Goal: Information Seeking & Learning: Compare options

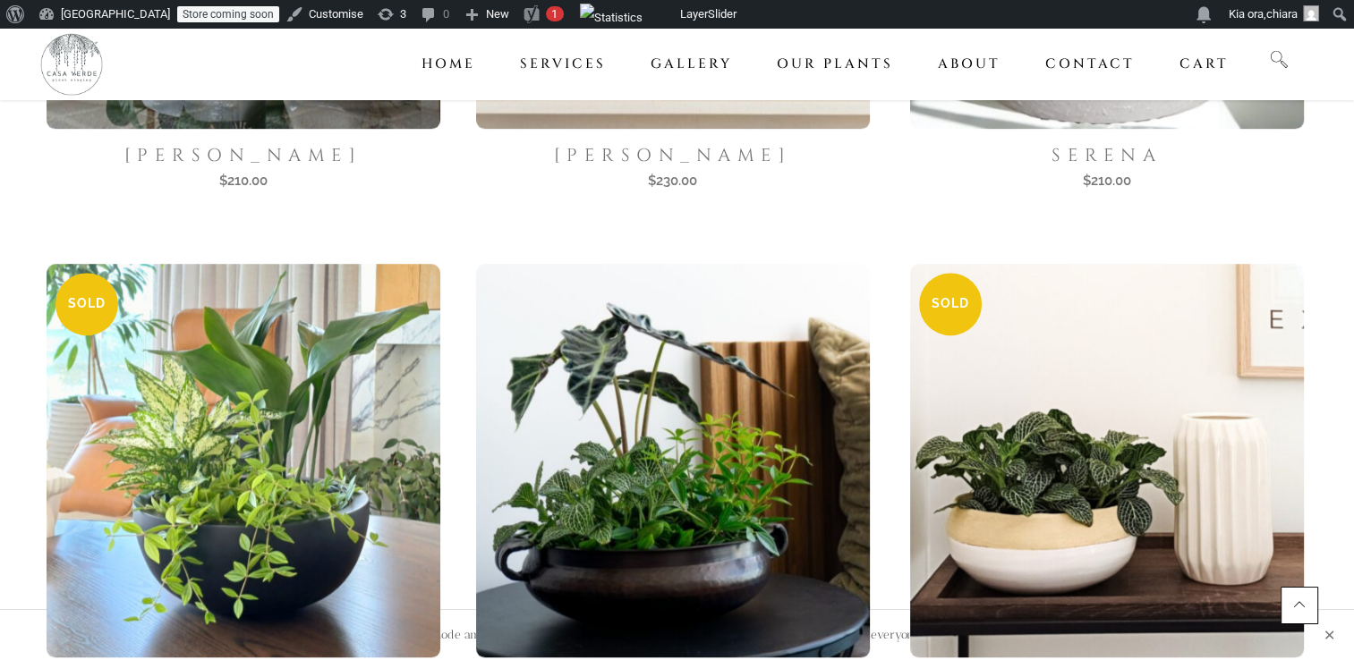
scroll to position [1378, 0]
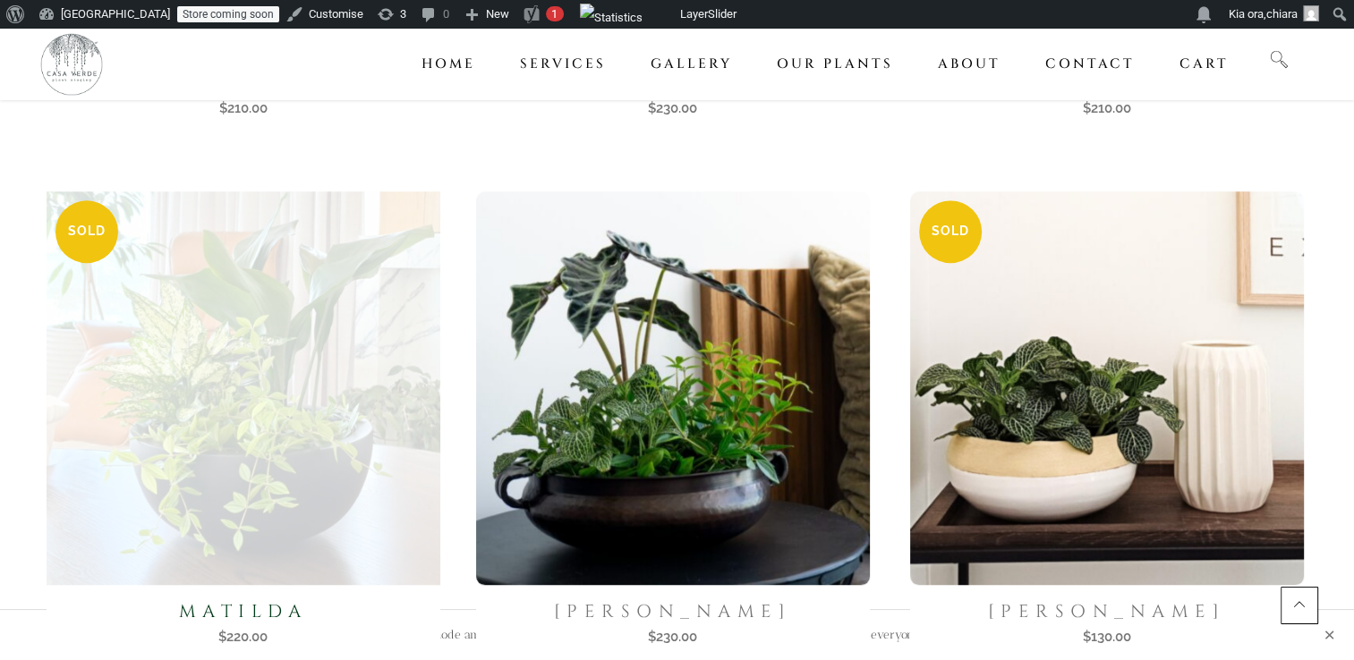
click at [296, 429] on img at bounding box center [242, 387] width 405 height 405
click at [218, 415] on img at bounding box center [242, 387] width 405 height 405
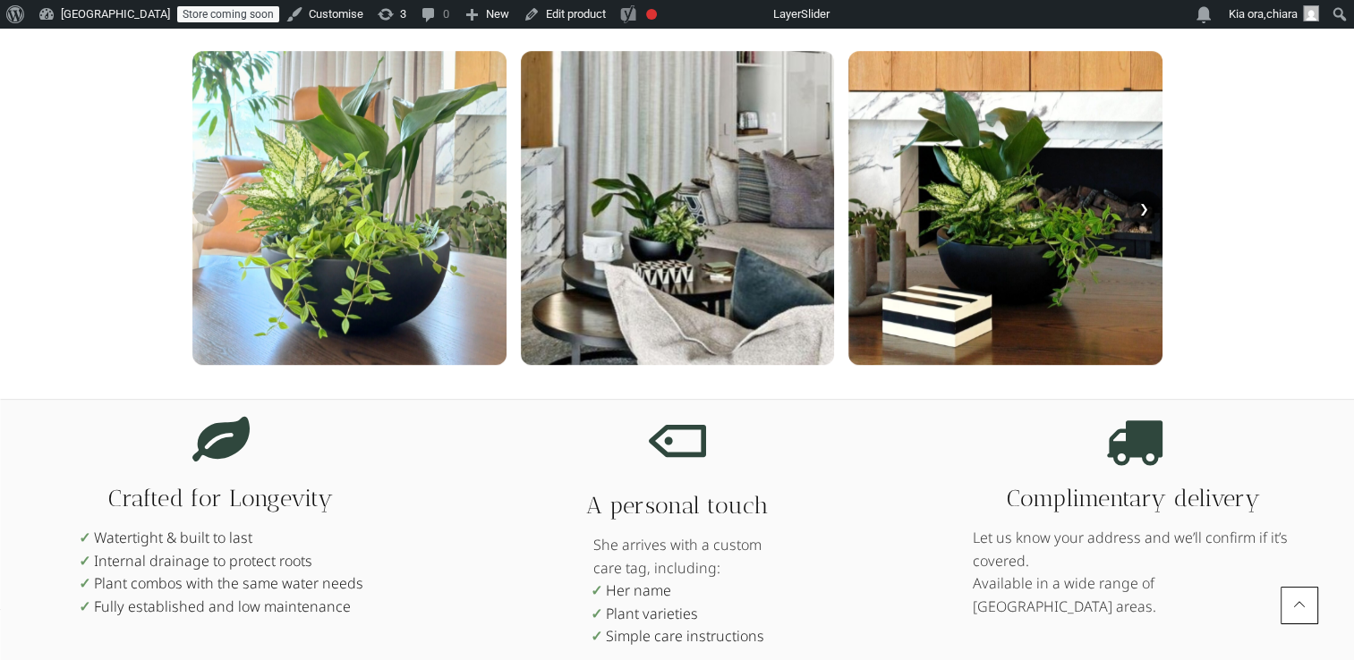
scroll to position [828, 0]
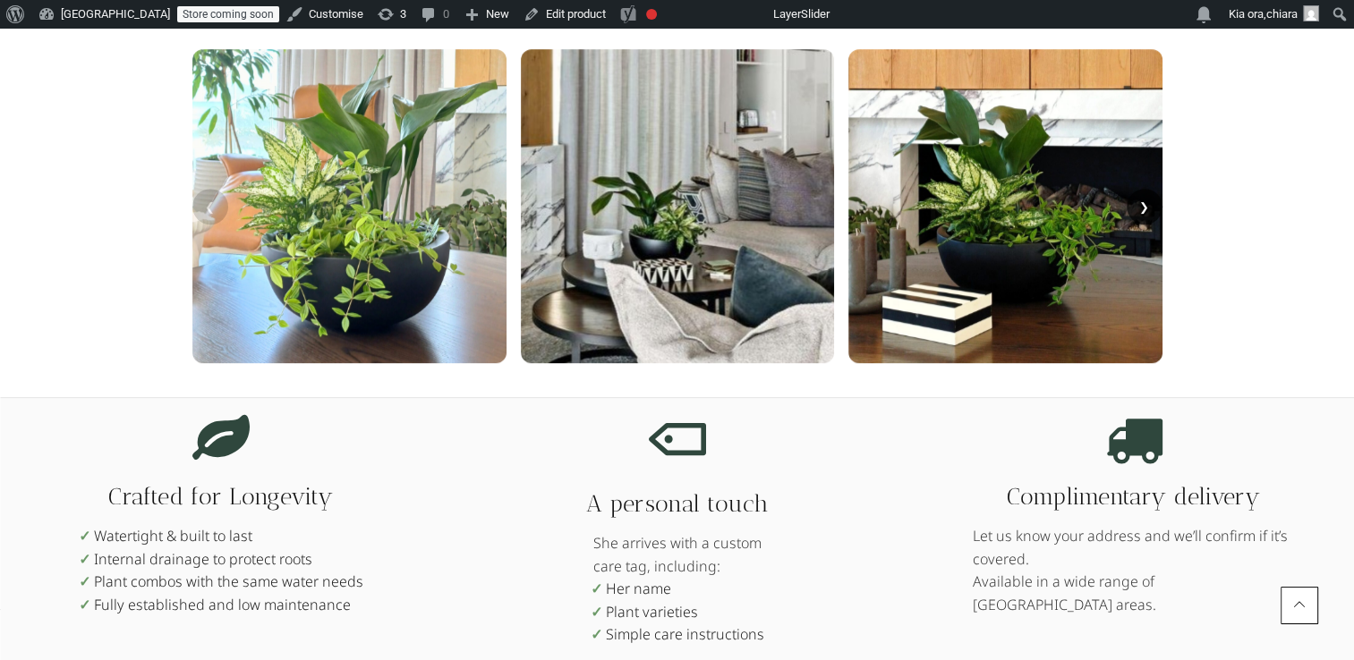
click at [1142, 209] on button "❯" at bounding box center [1144, 207] width 36 height 36
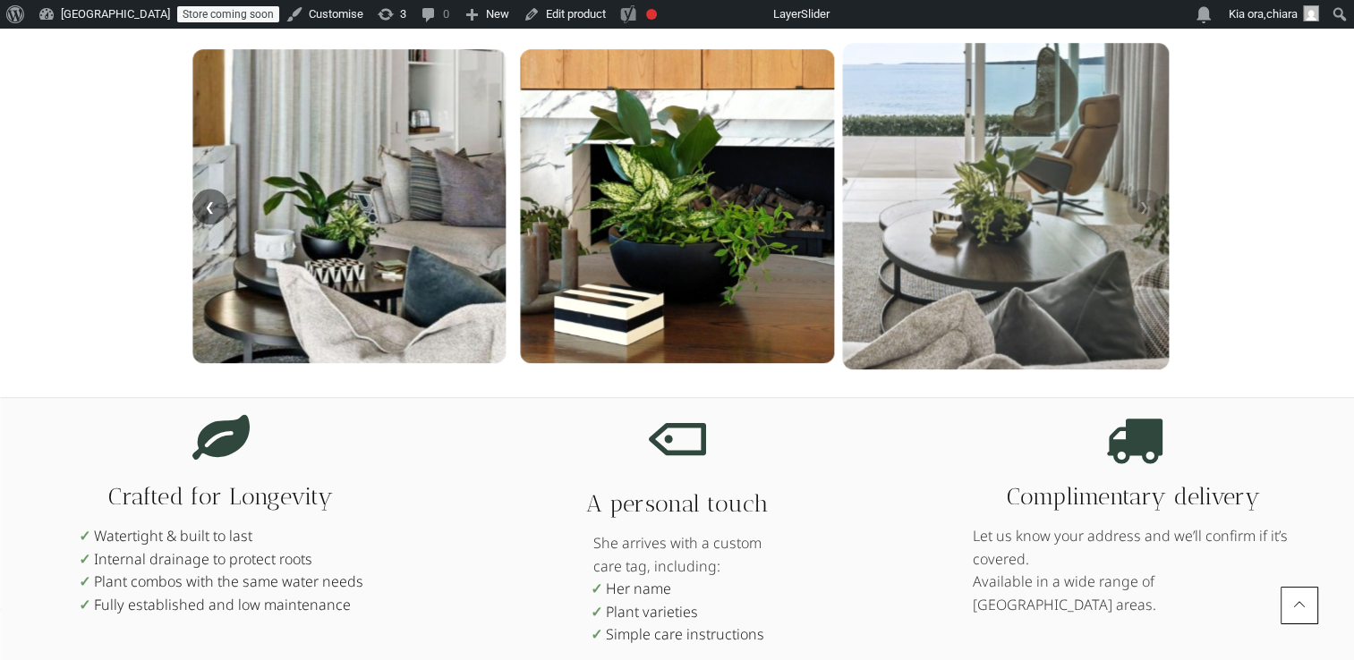
click at [1023, 302] on img at bounding box center [1005, 206] width 327 height 327
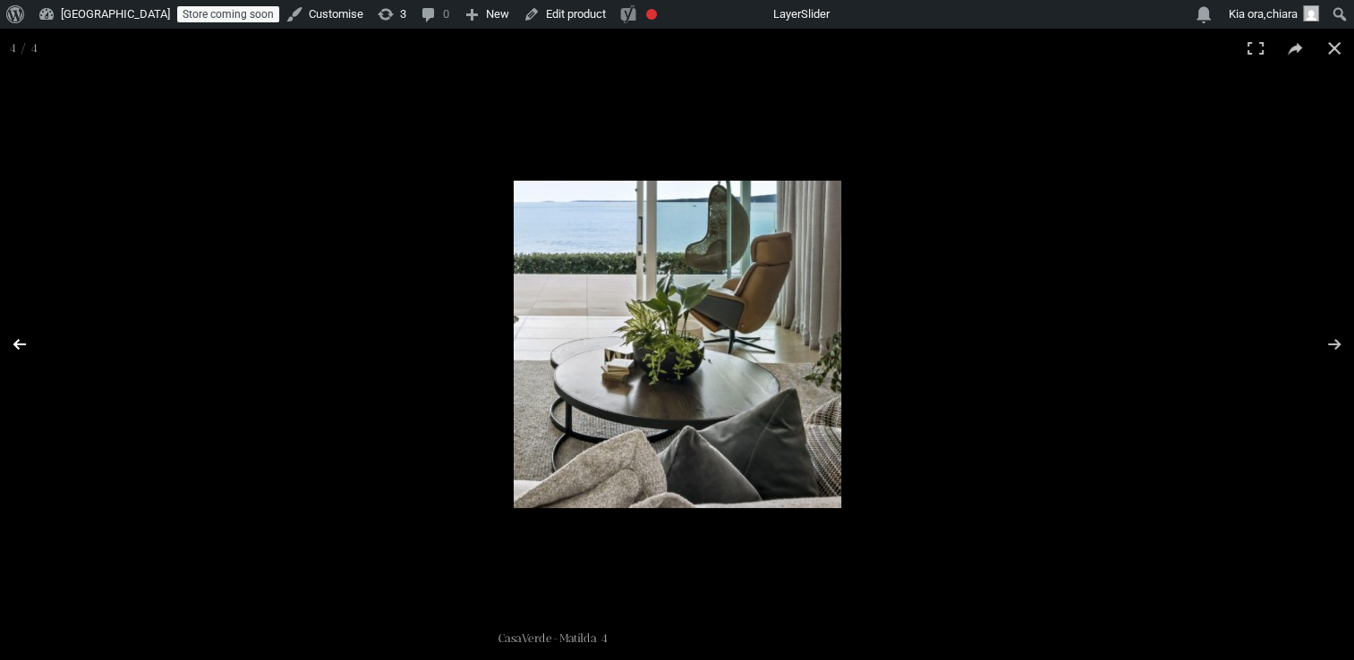
click at [18, 348] on button "Previous (arrow left)" at bounding box center [31, 344] width 63 height 89
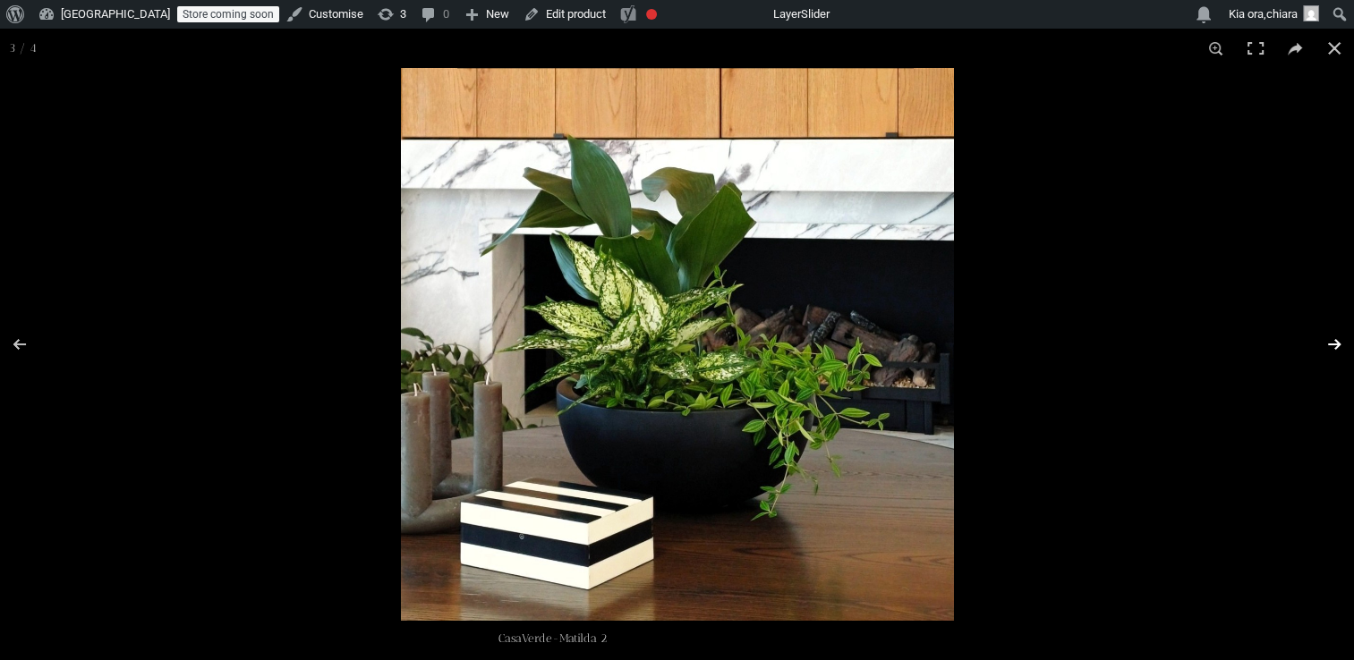
click at [1342, 349] on button "Next (arrow right)" at bounding box center [1322, 344] width 63 height 89
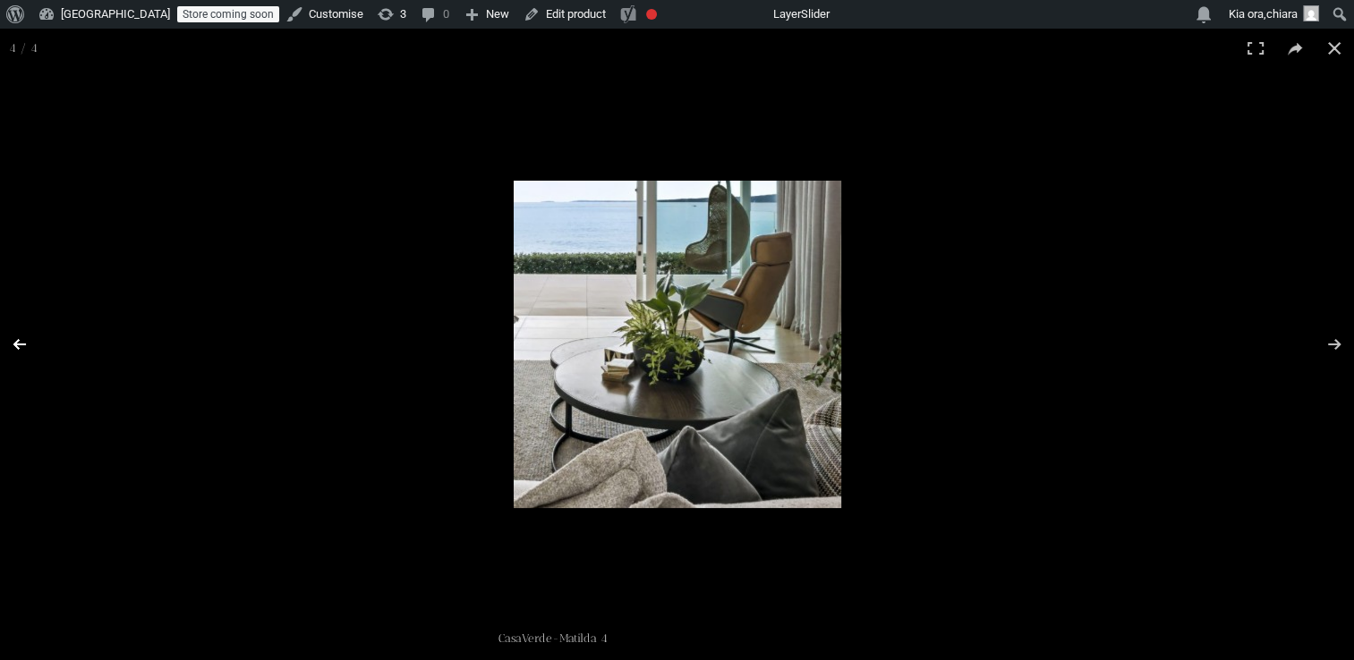
click at [17, 347] on button "Previous (arrow left)" at bounding box center [31, 344] width 63 height 89
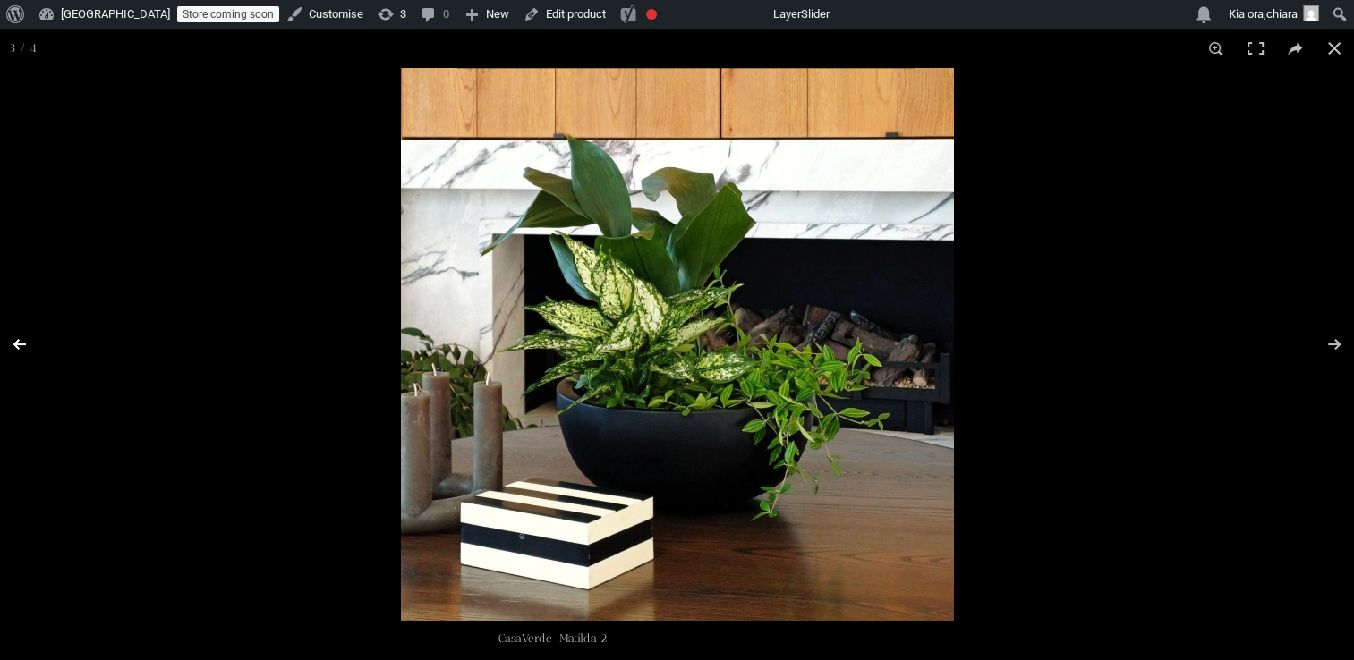
click at [17, 347] on button "Previous (arrow left)" at bounding box center [31, 344] width 63 height 89
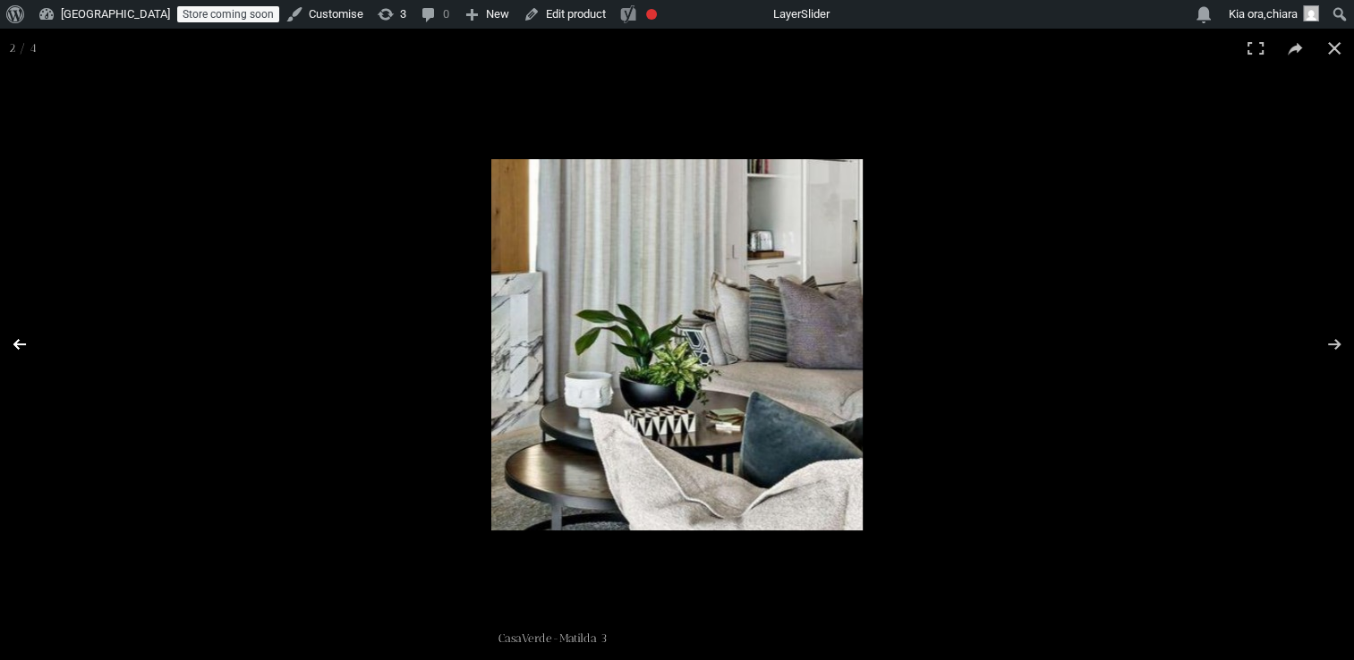
click at [17, 347] on button "Previous (arrow left)" at bounding box center [31, 344] width 63 height 89
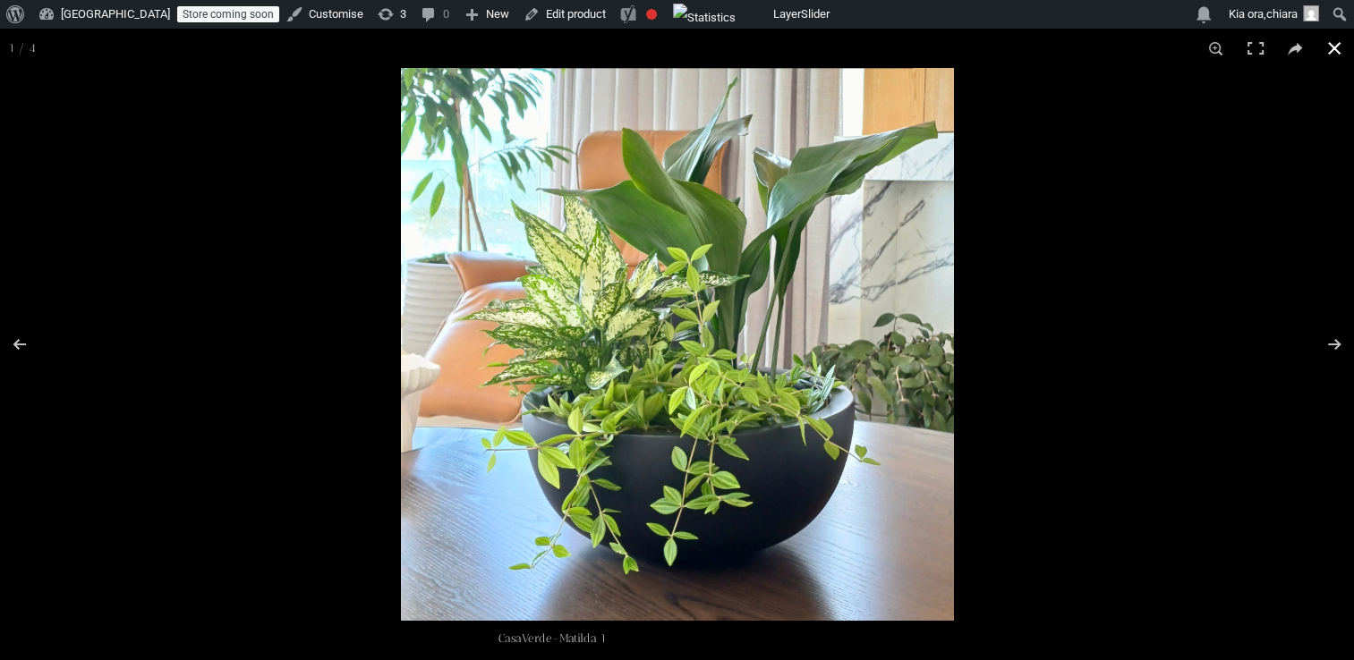
click at [1335, 52] on button "Close (Esc)" at bounding box center [1333, 48] width 39 height 39
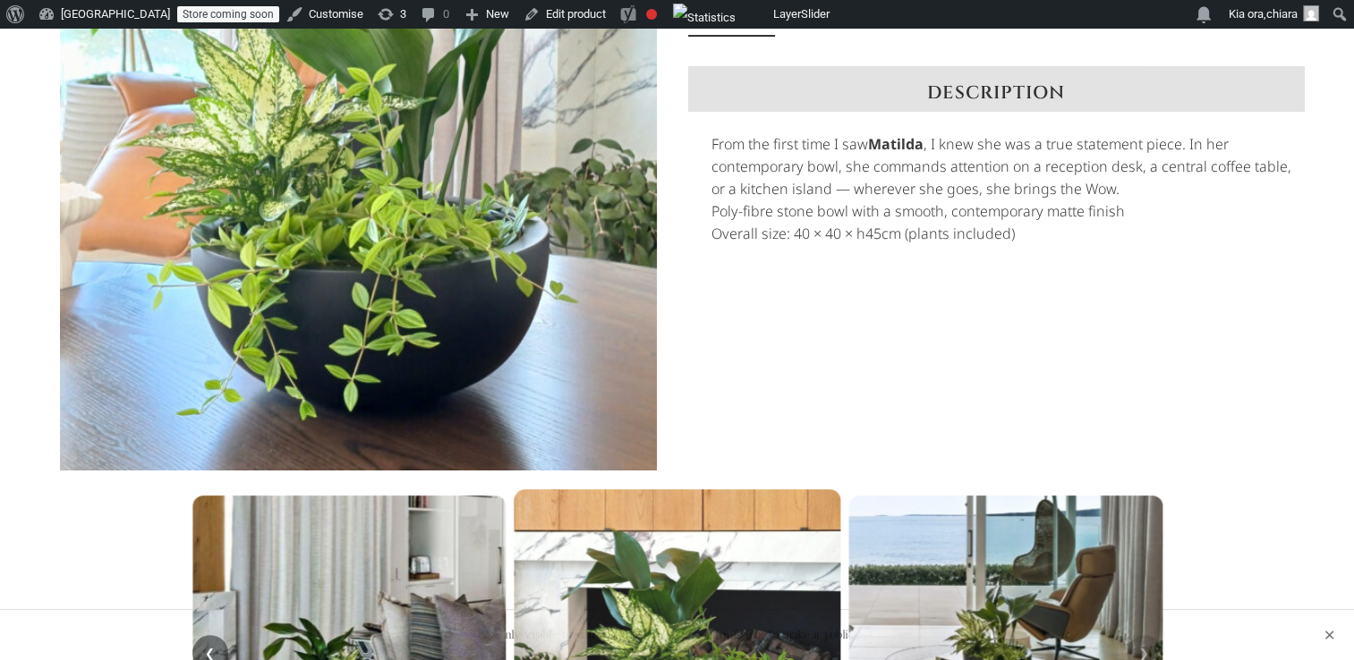
scroll to position [369, 0]
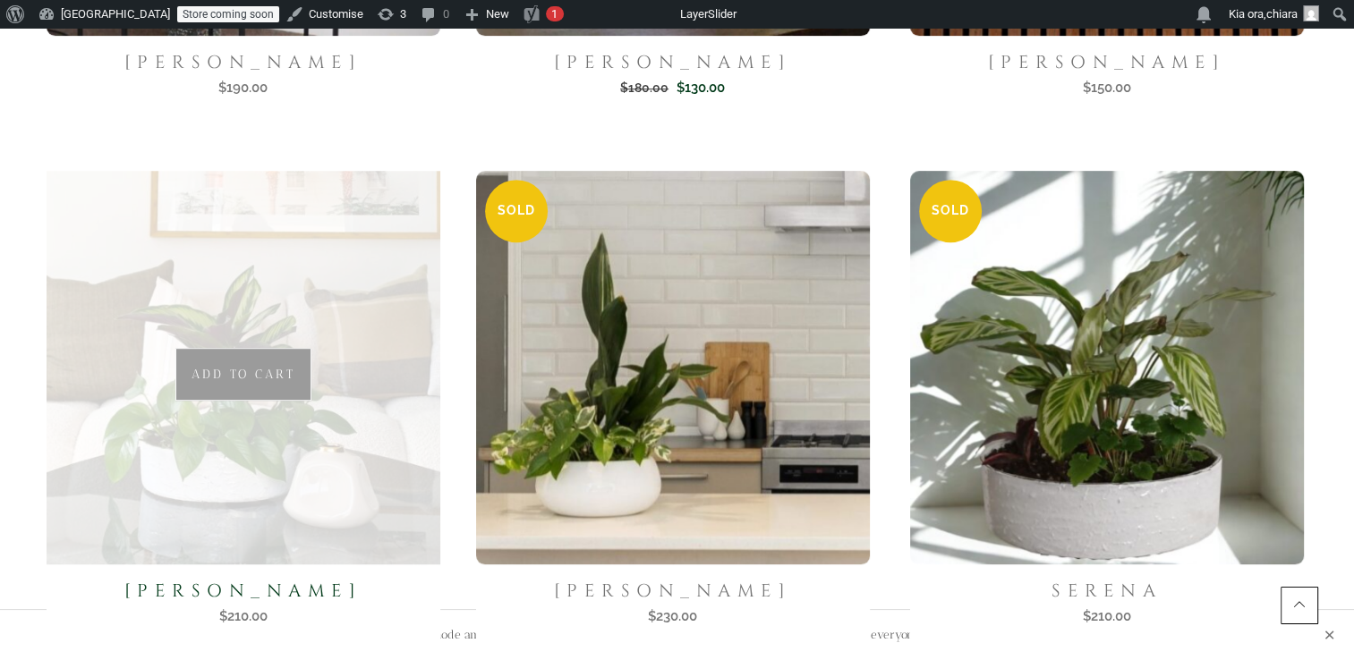
scroll to position [879, 0]
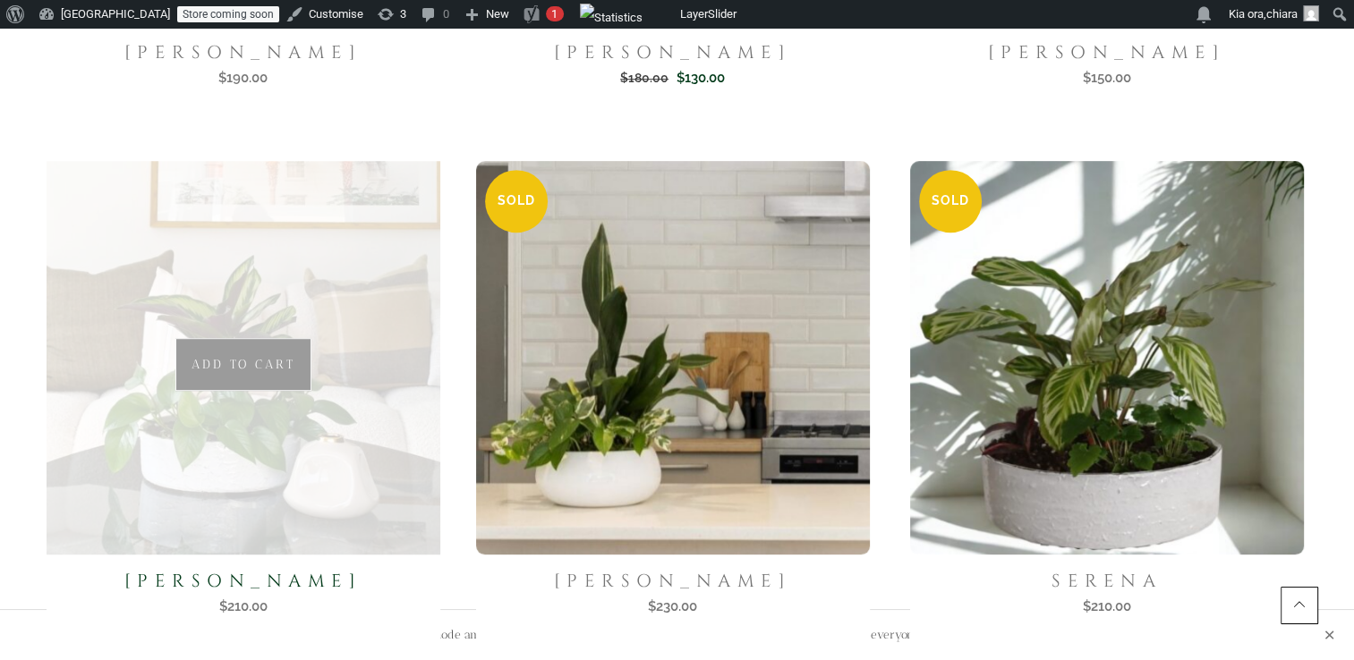
click at [193, 413] on img at bounding box center [242, 357] width 405 height 405
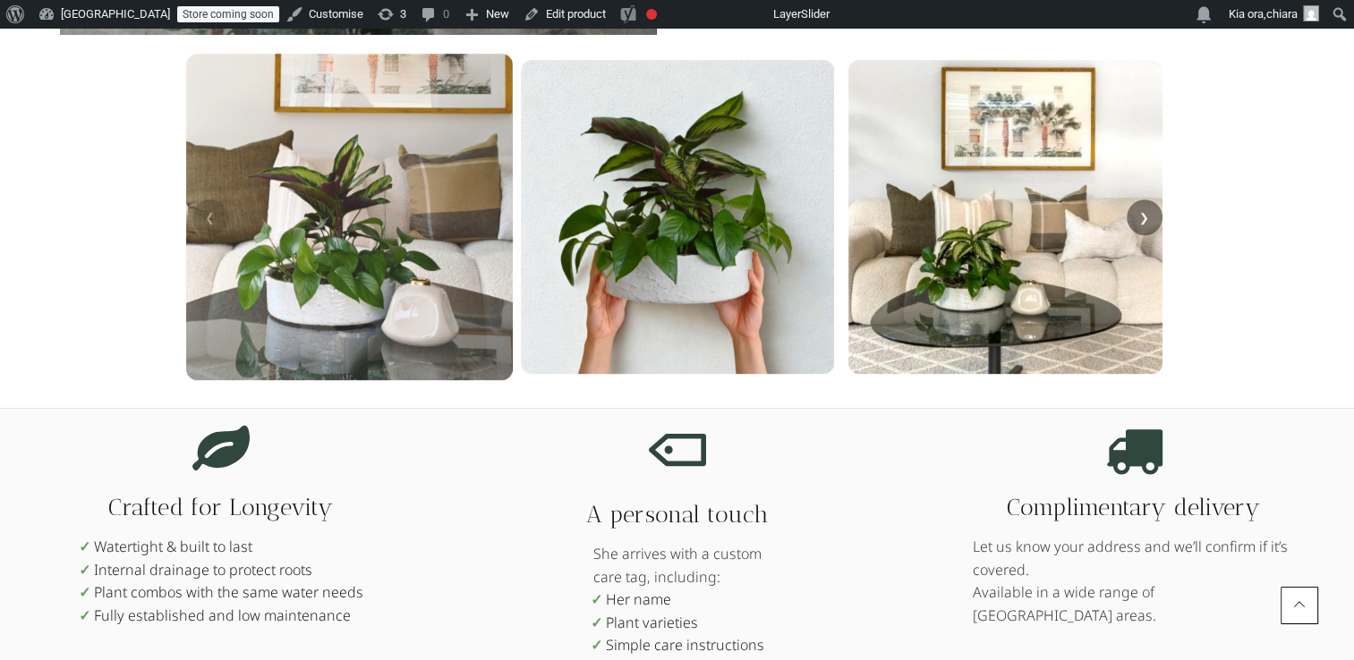
scroll to position [834, 0]
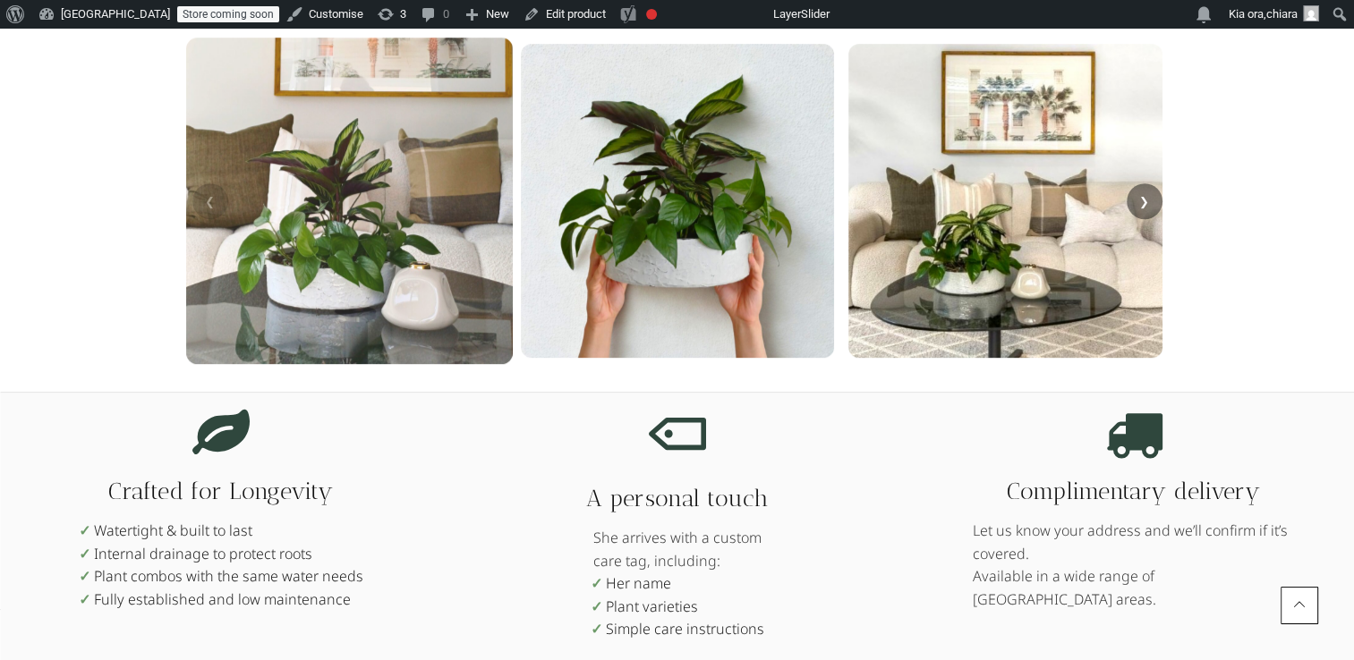
click at [437, 287] on img at bounding box center [348, 201] width 327 height 327
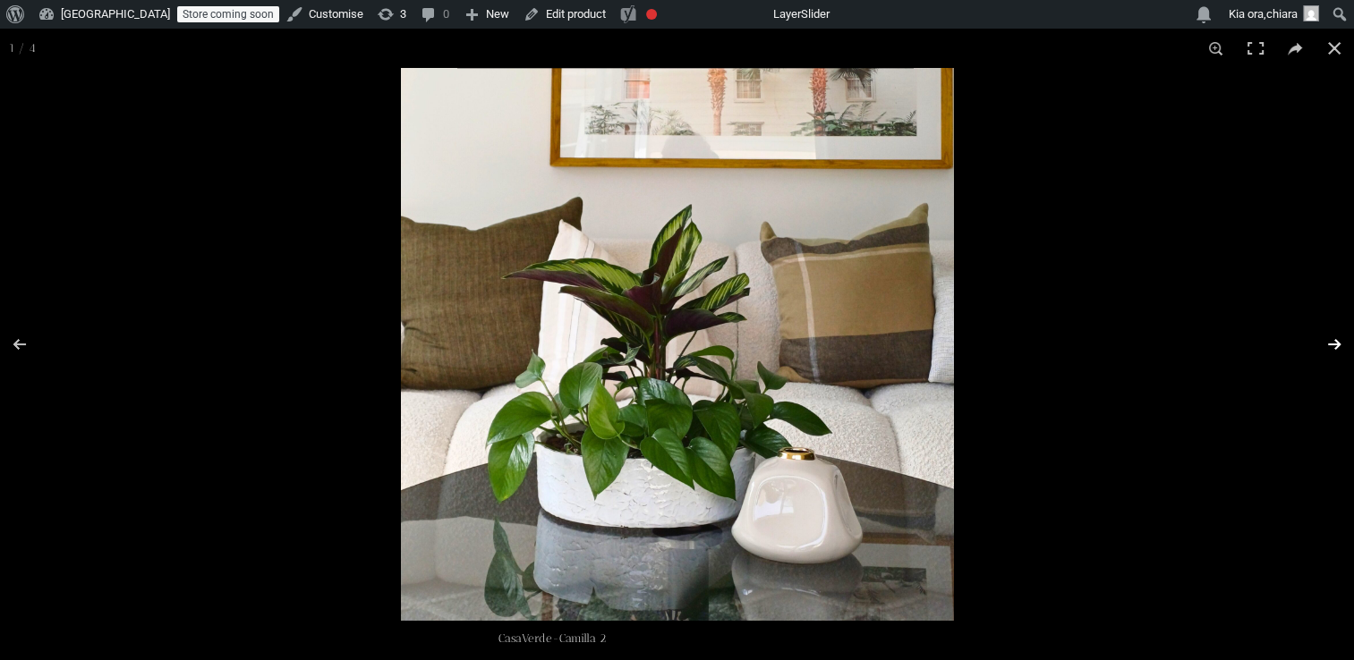
click at [1334, 344] on button "Next (arrow right)" at bounding box center [1322, 344] width 63 height 89
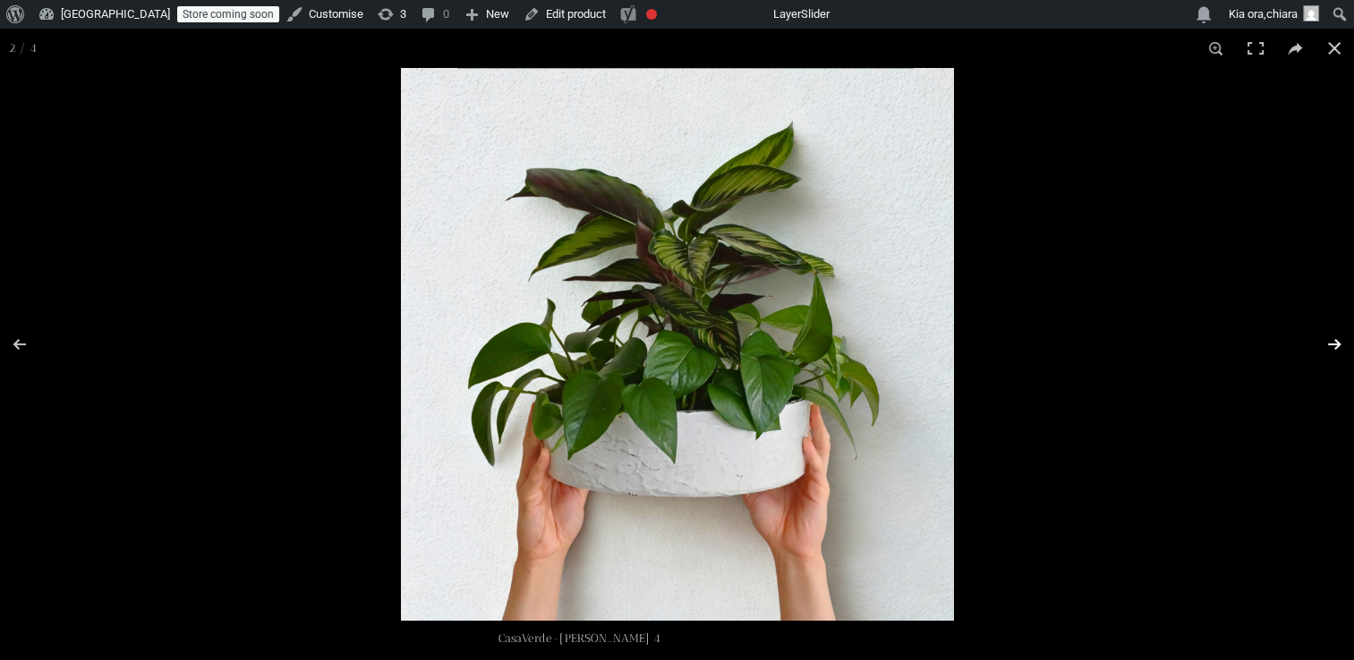
click at [1332, 342] on button "Next (arrow right)" at bounding box center [1322, 344] width 63 height 89
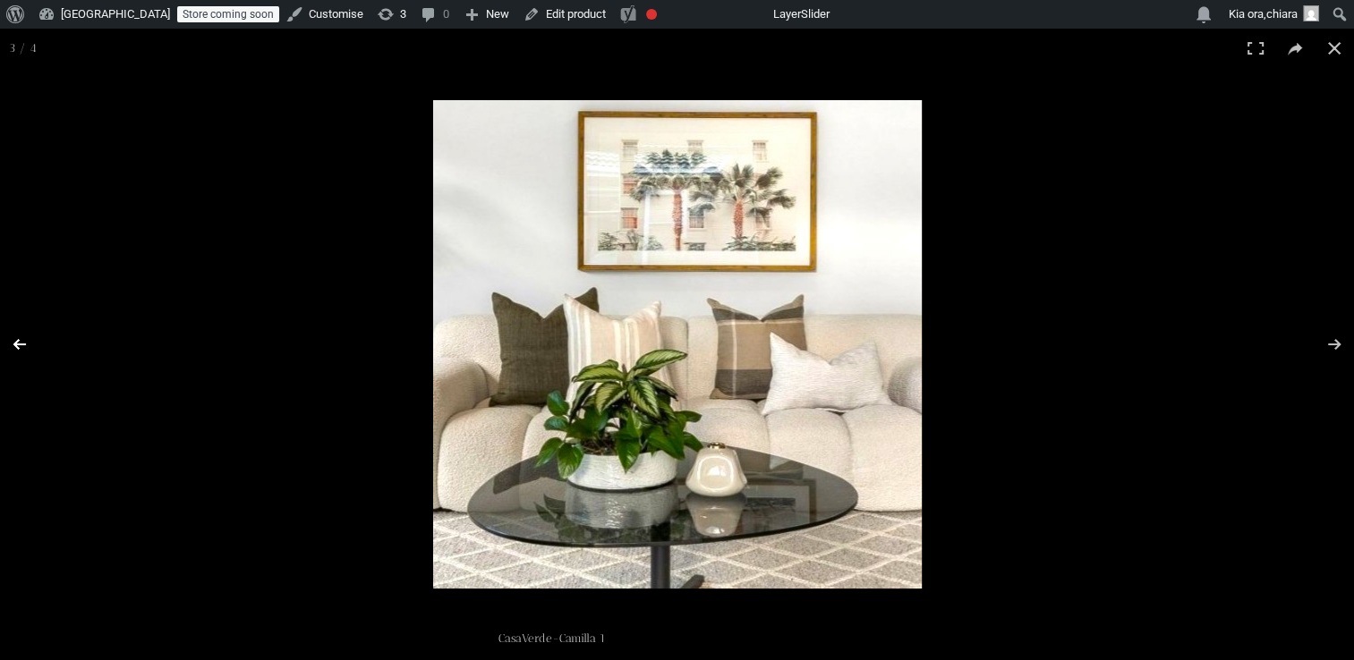
click at [18, 345] on button "Previous (arrow left)" at bounding box center [31, 344] width 63 height 89
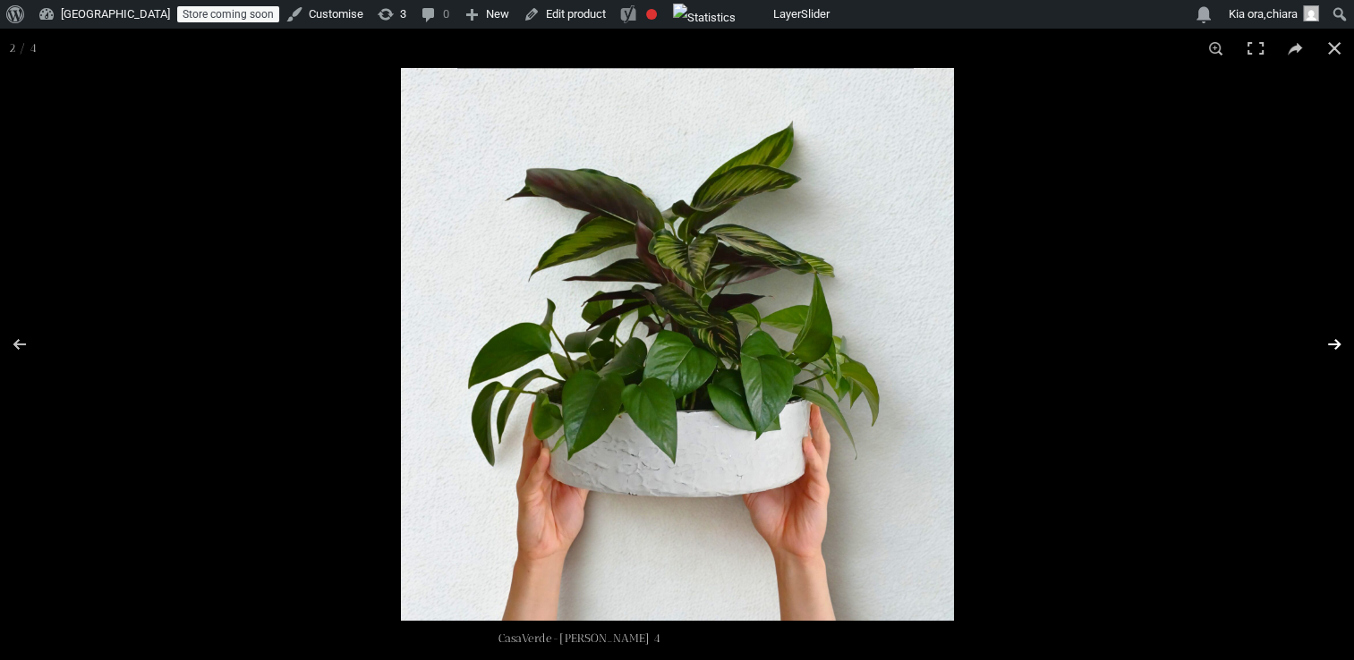
click at [1331, 338] on button "Next (arrow right)" at bounding box center [1322, 344] width 63 height 89
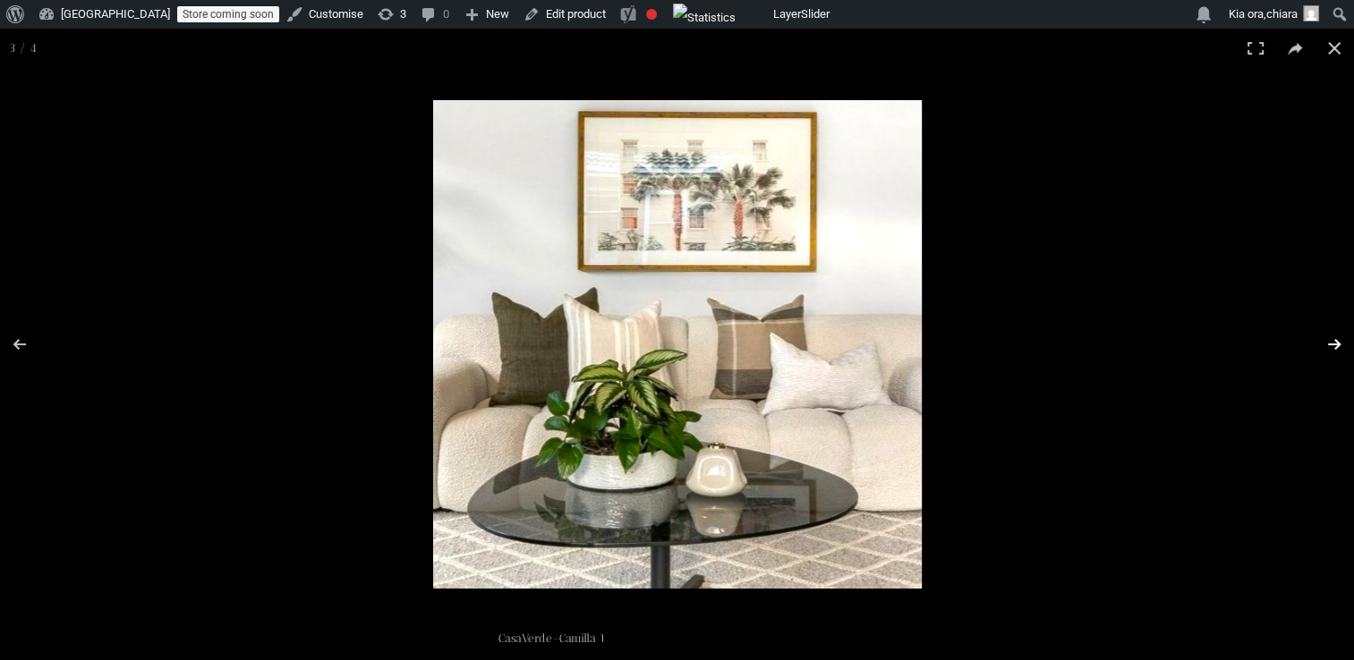
click at [1335, 342] on button "Next (arrow right)" at bounding box center [1322, 344] width 63 height 89
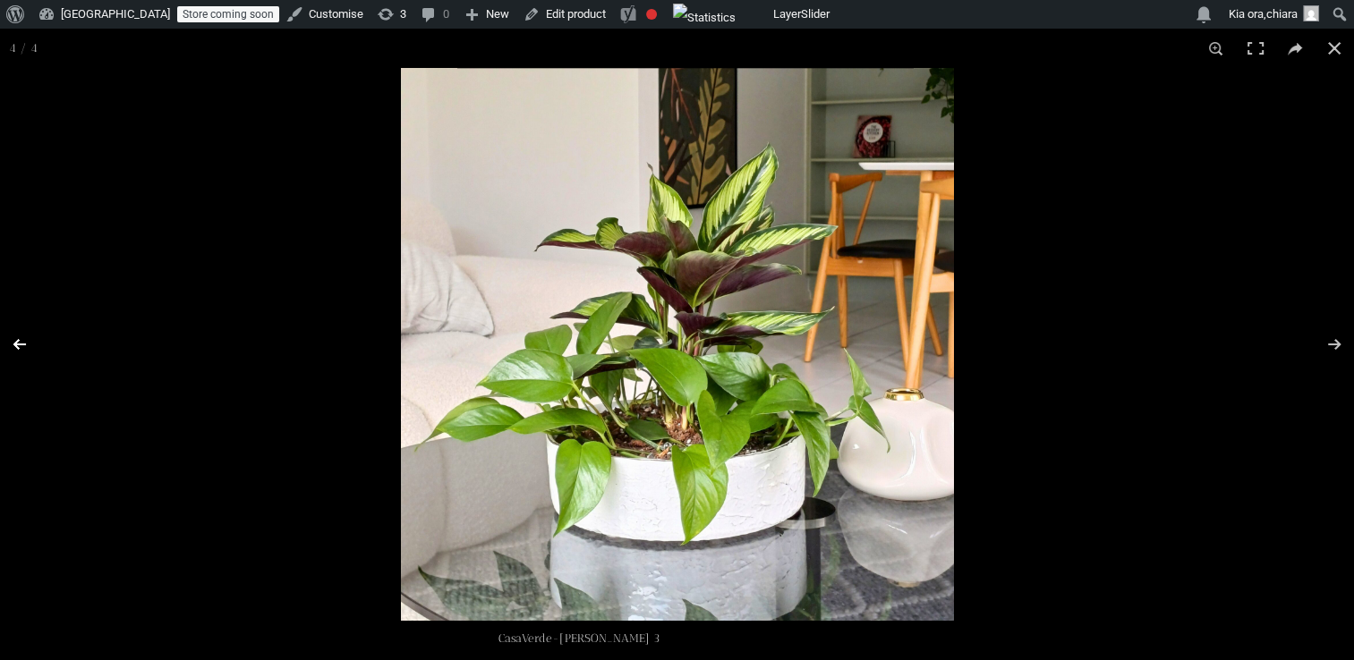
click at [11, 343] on button "Previous (arrow left)" at bounding box center [31, 344] width 63 height 89
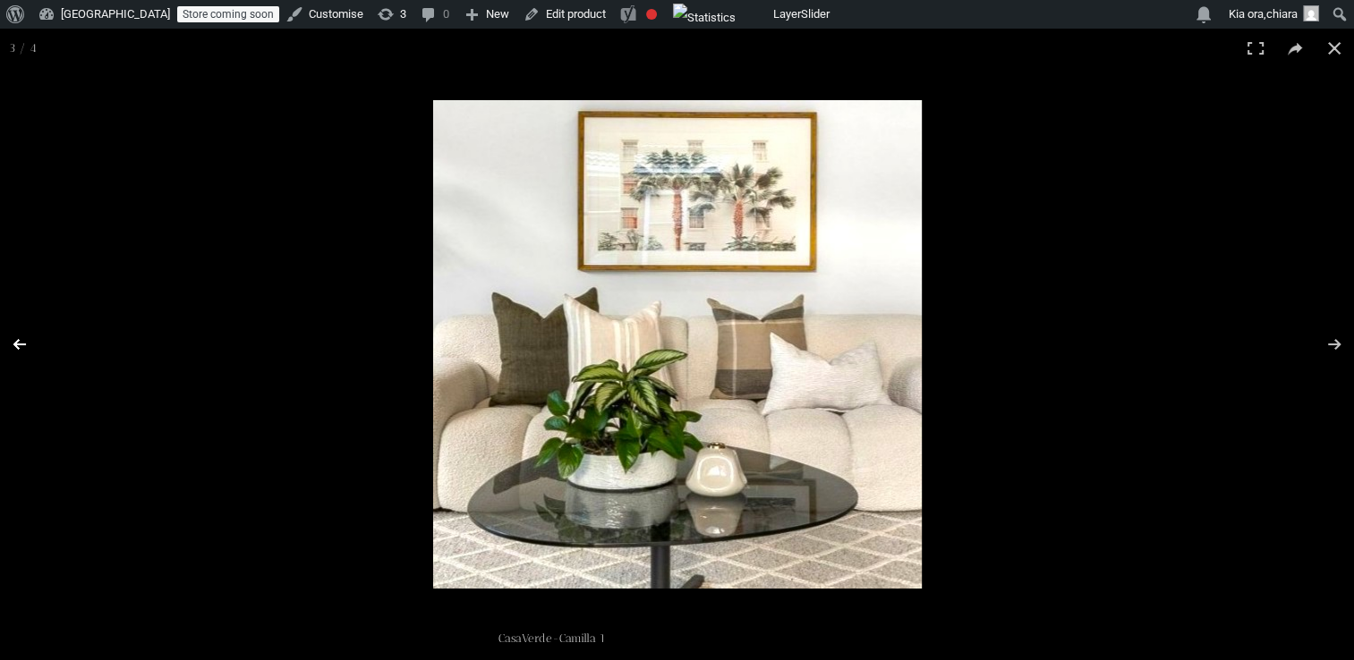
click at [11, 343] on button "Previous (arrow left)" at bounding box center [31, 344] width 63 height 89
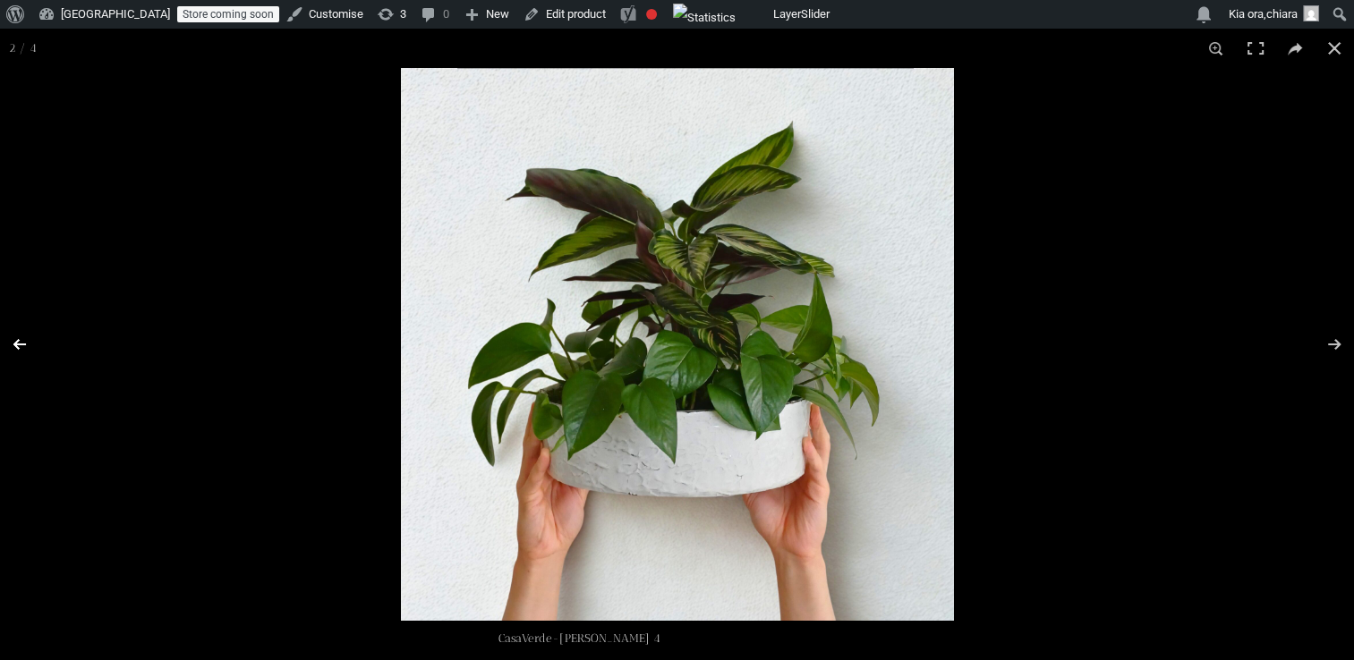
click at [11, 343] on button "Previous (arrow left)" at bounding box center [31, 344] width 63 height 89
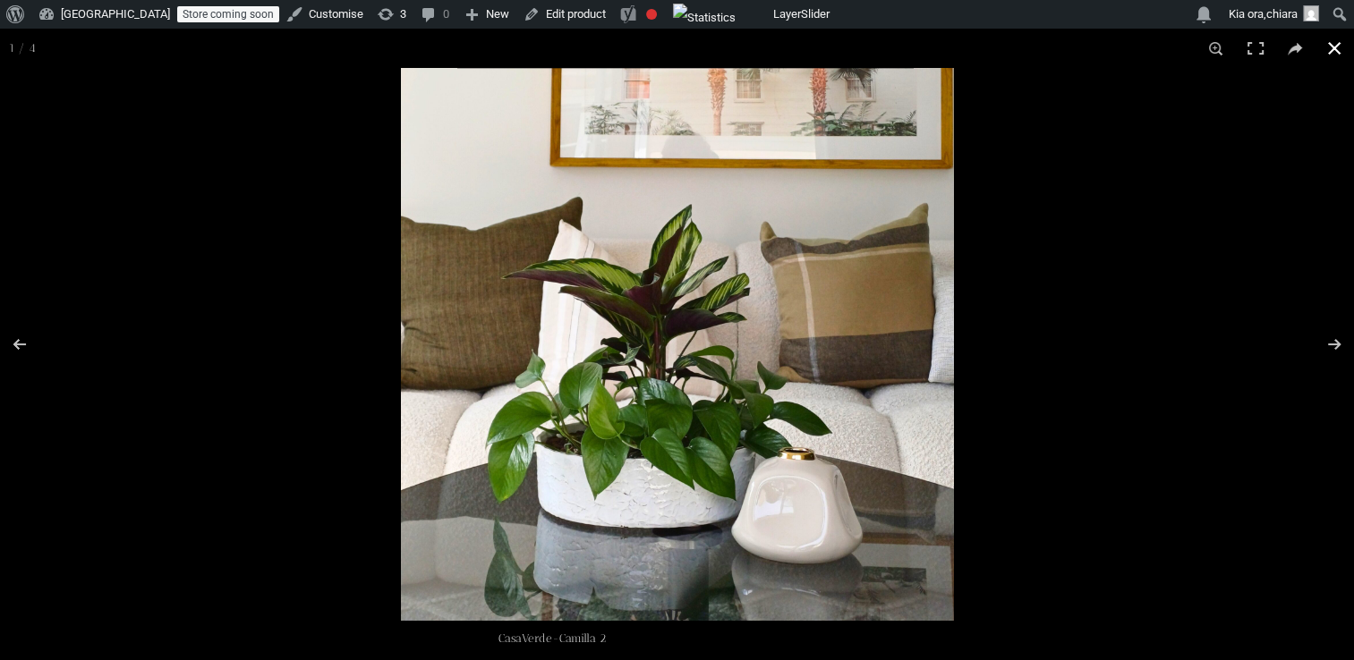
click at [1331, 49] on button "Close (Esc)" at bounding box center [1333, 48] width 39 height 39
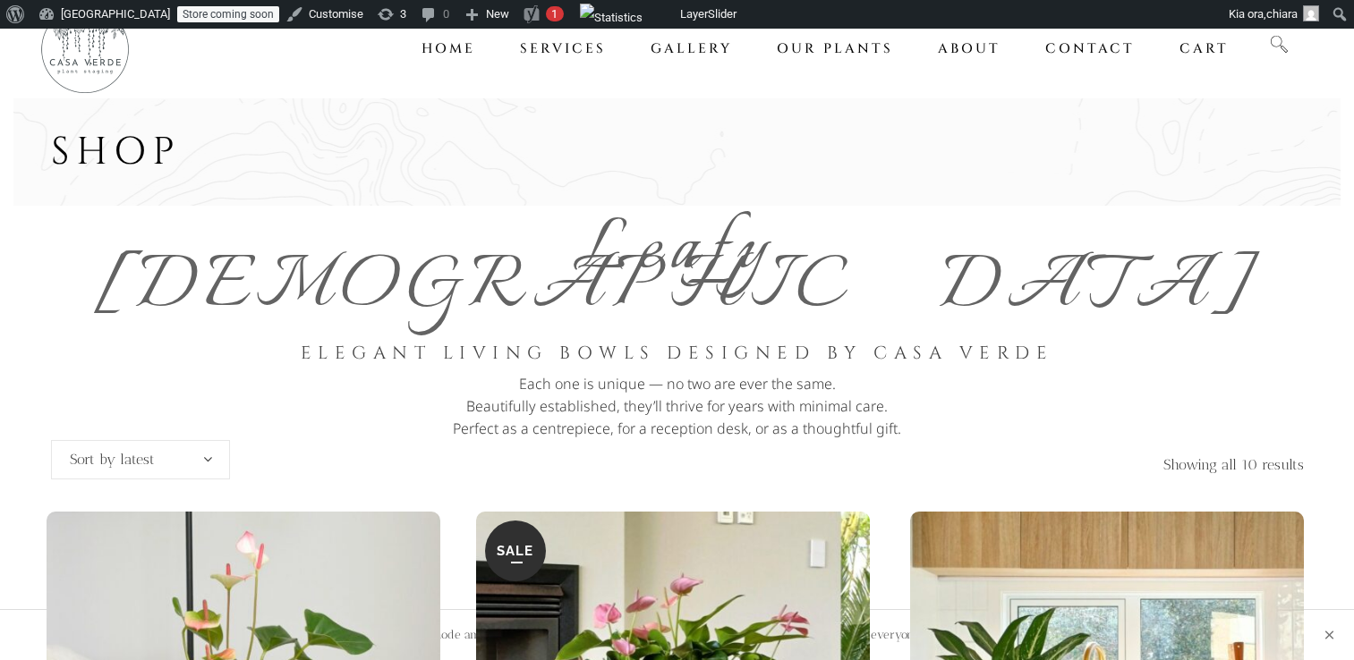
scroll to position [879, 0]
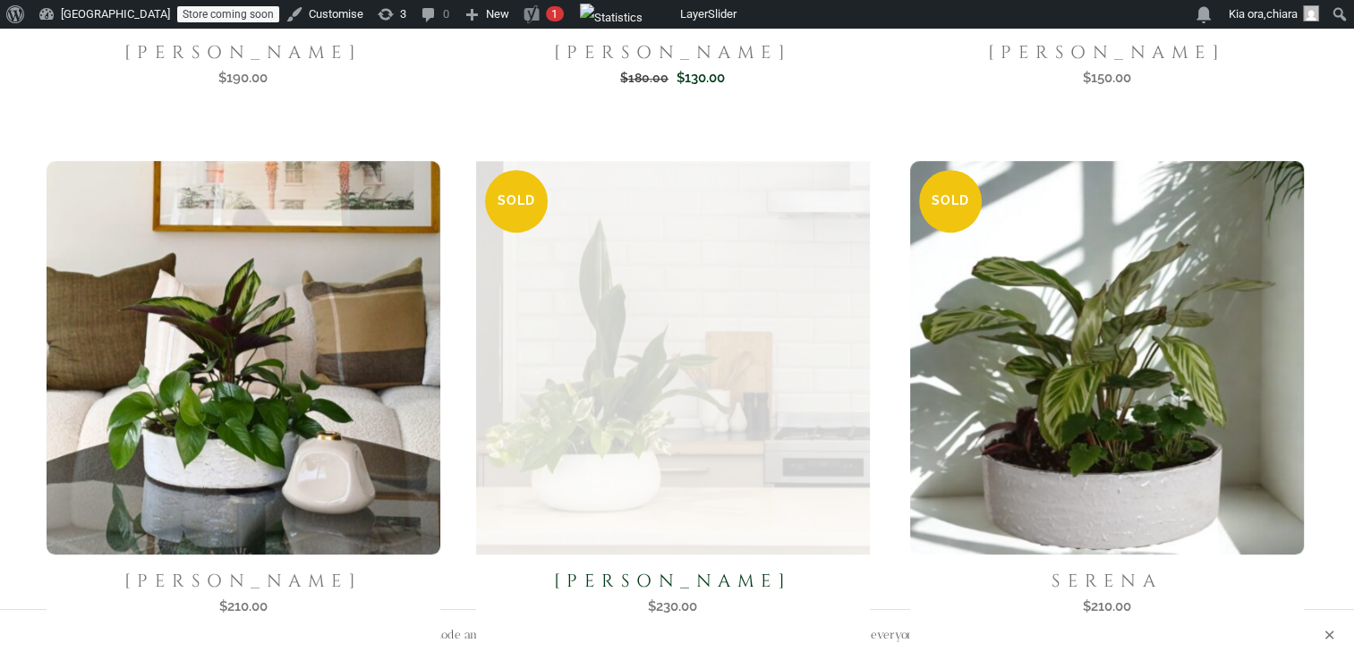
click at [685, 407] on img at bounding box center [672, 357] width 405 height 405
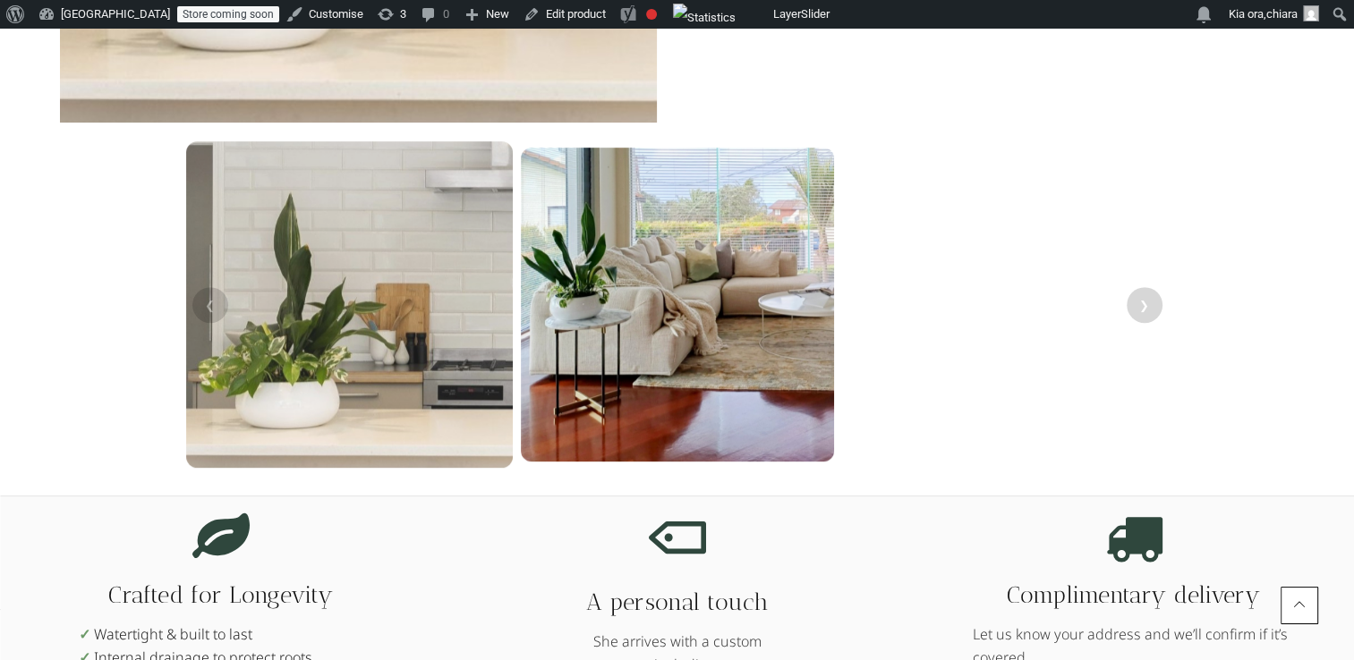
scroll to position [743, 0]
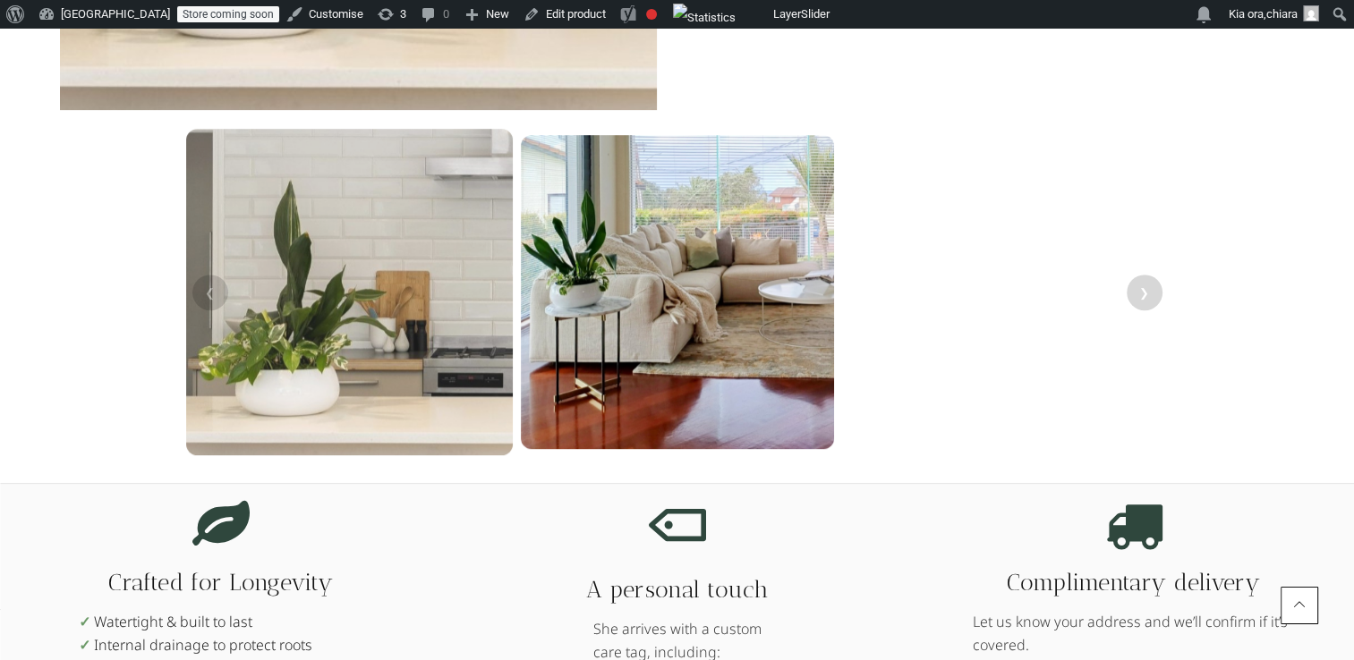
click at [395, 375] on img at bounding box center [348, 292] width 327 height 327
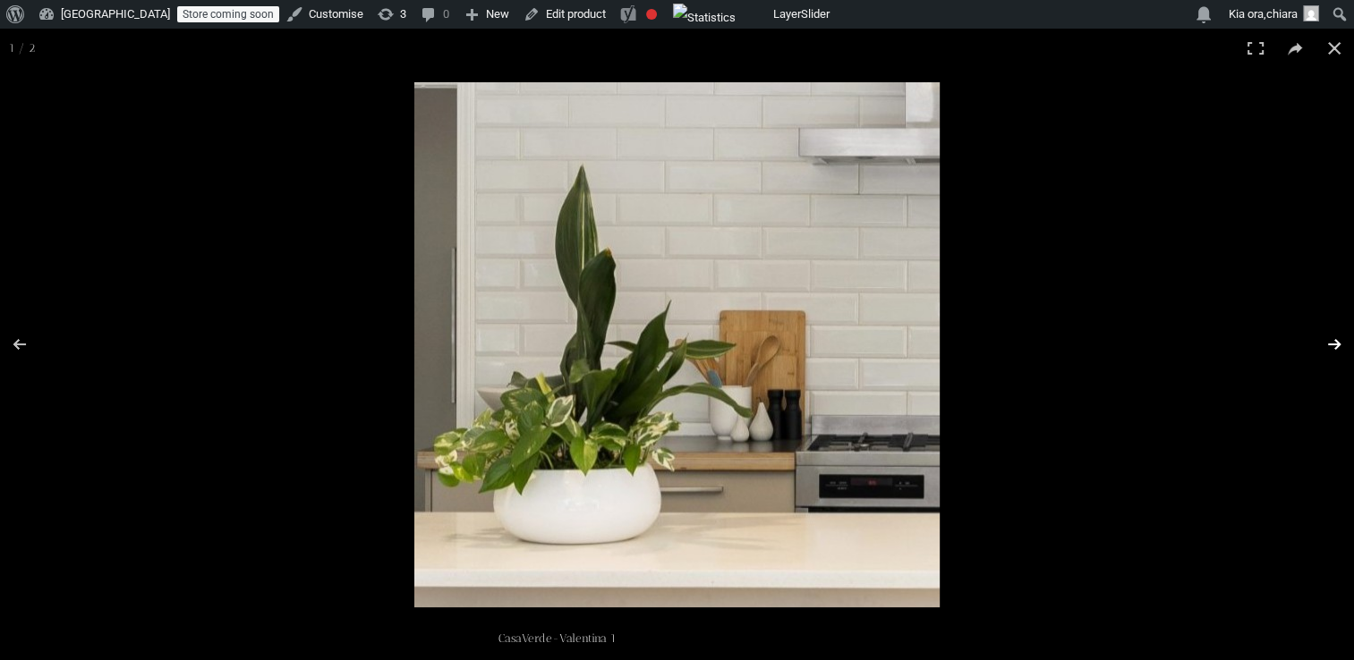
click at [1327, 352] on button "Next (arrow right)" at bounding box center [1322, 344] width 63 height 89
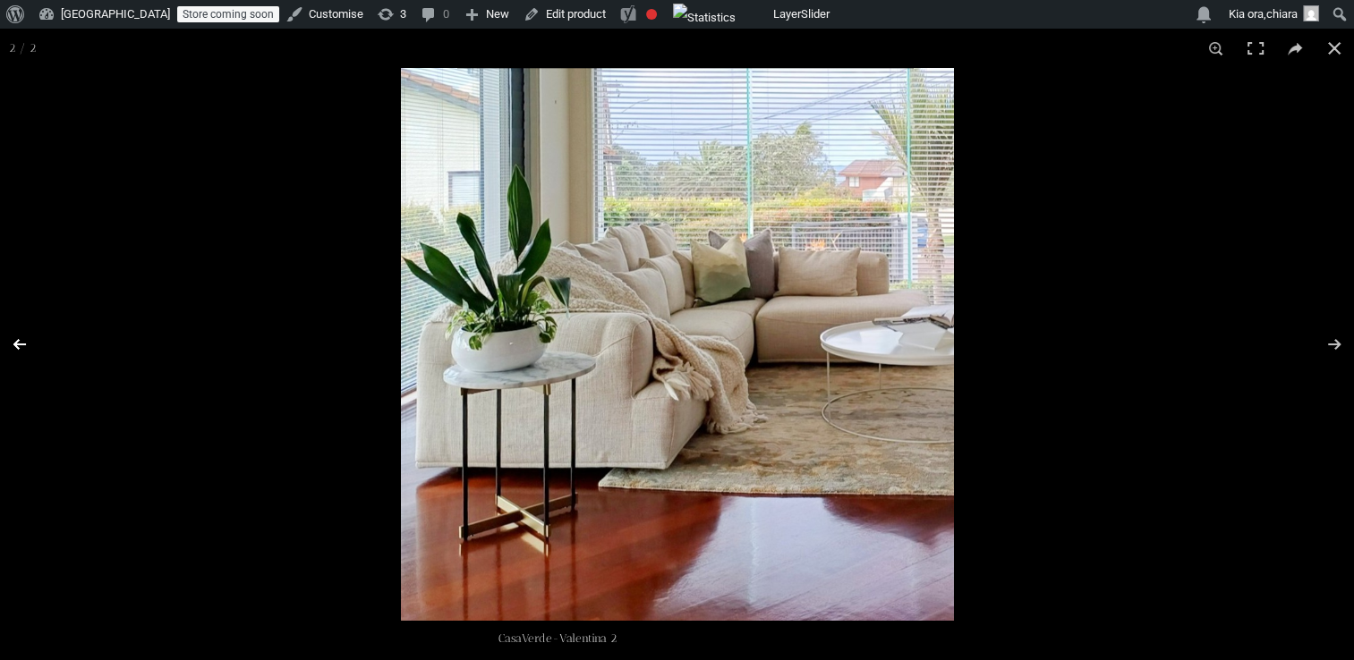
click at [26, 345] on button "Previous (arrow left)" at bounding box center [31, 344] width 63 height 89
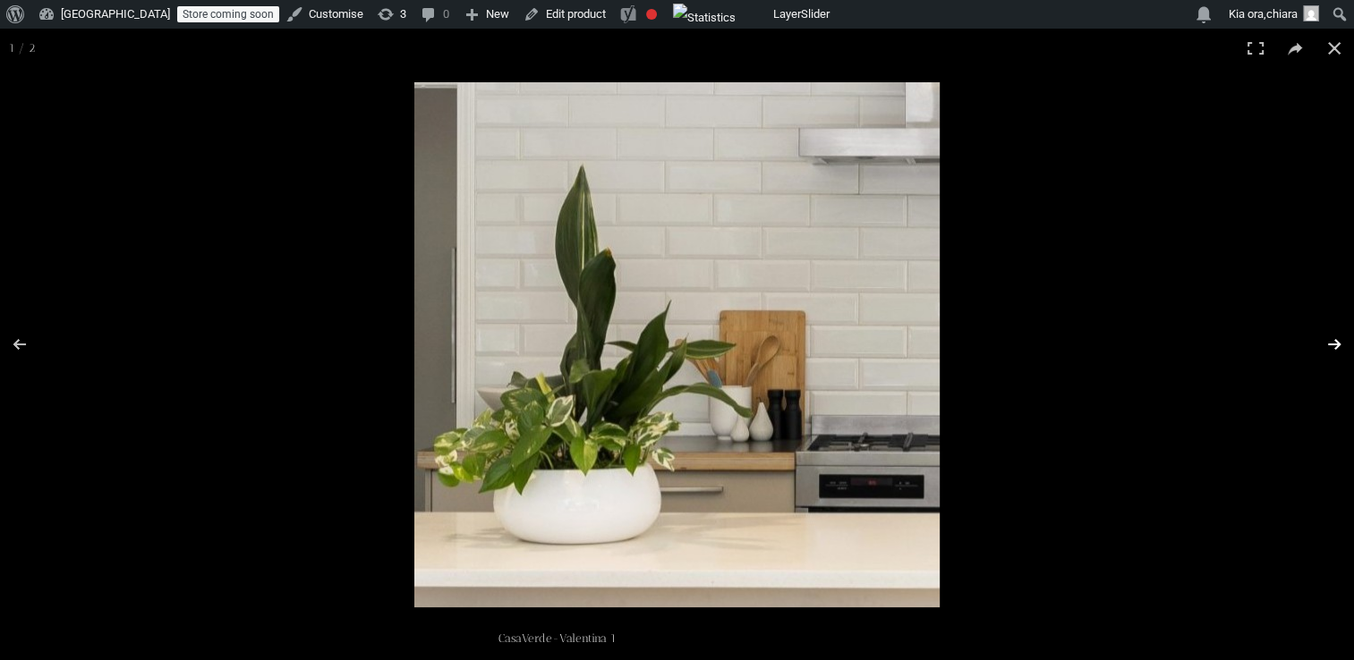
click at [1327, 342] on button "Next (arrow right)" at bounding box center [1322, 344] width 63 height 89
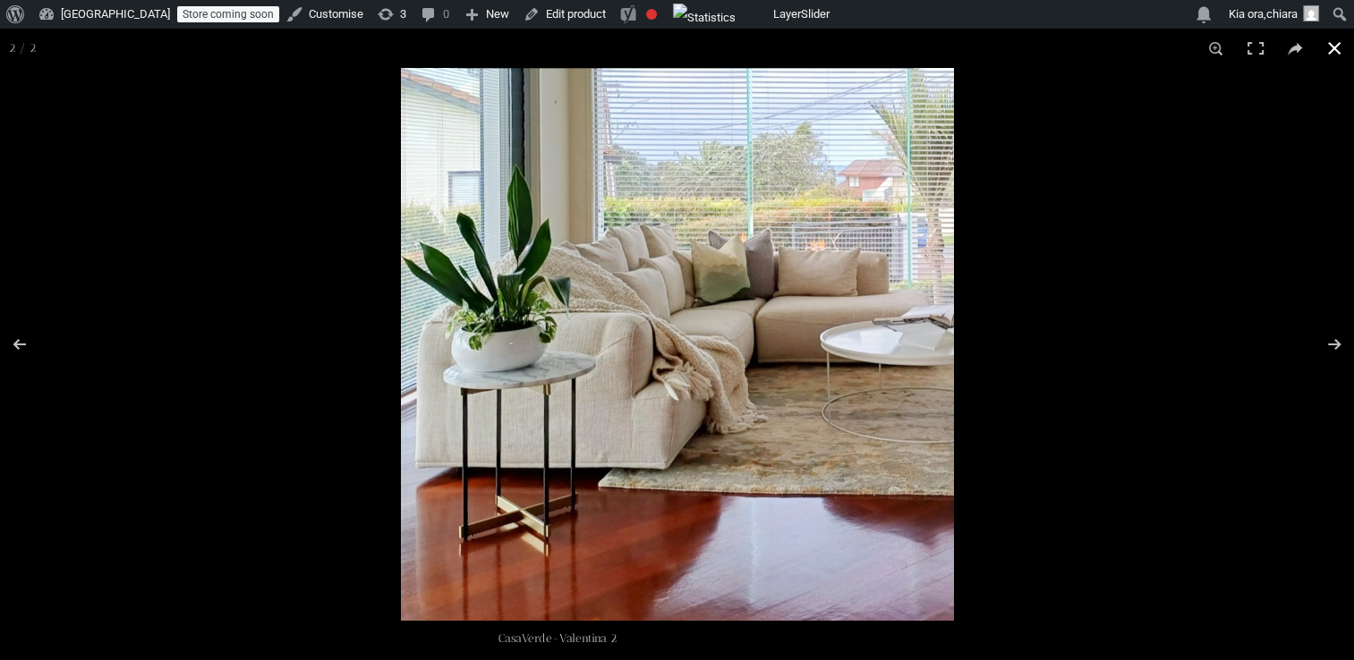
click at [1328, 44] on button "Close (Esc)" at bounding box center [1333, 48] width 39 height 39
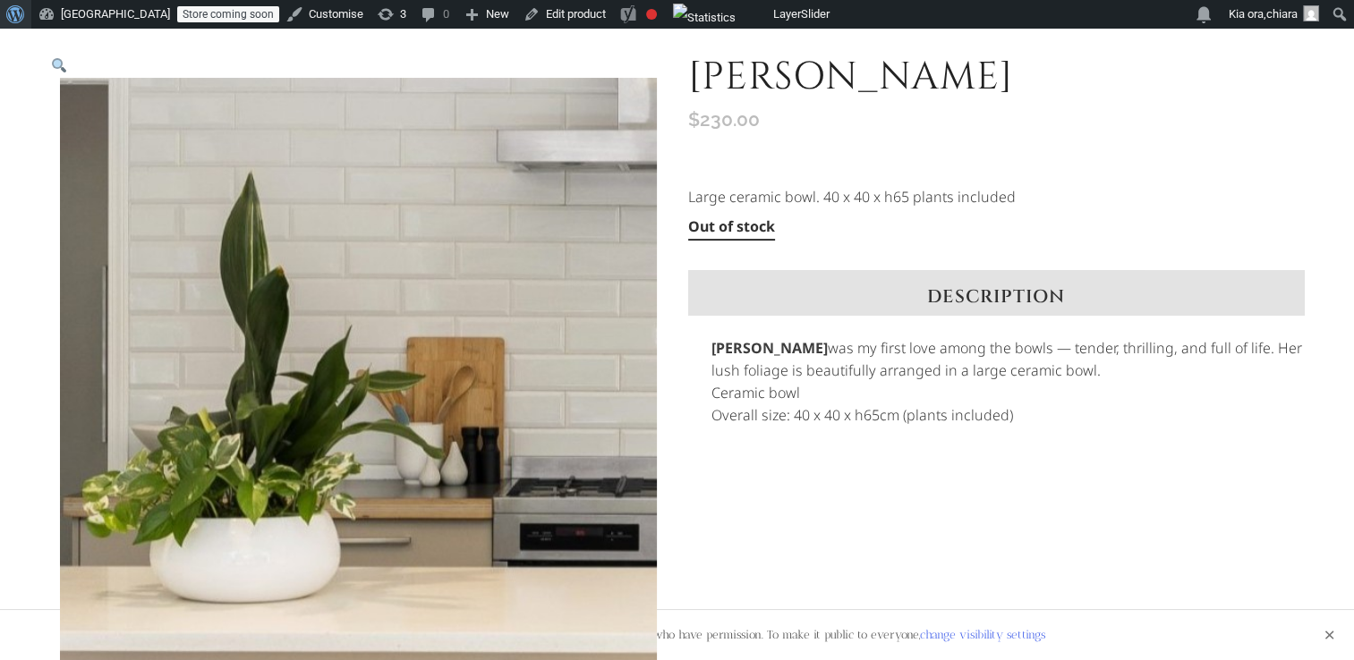
scroll to position [175, 0]
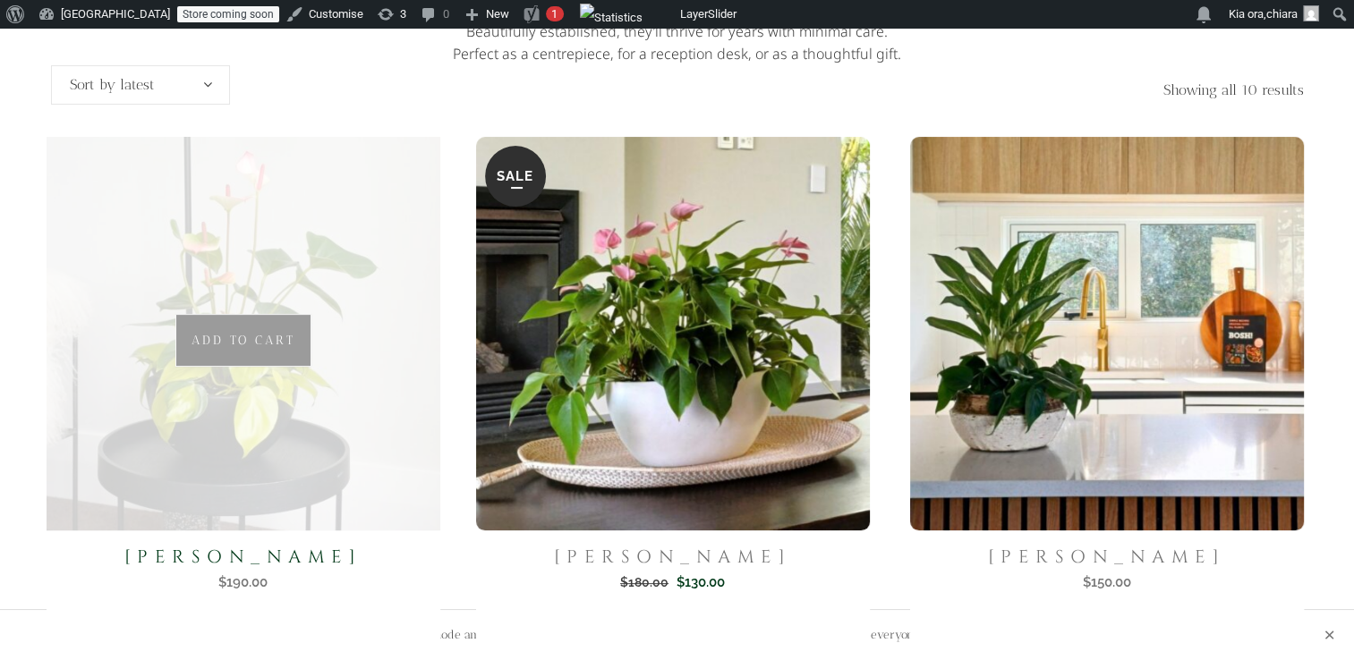
scroll to position [400, 0]
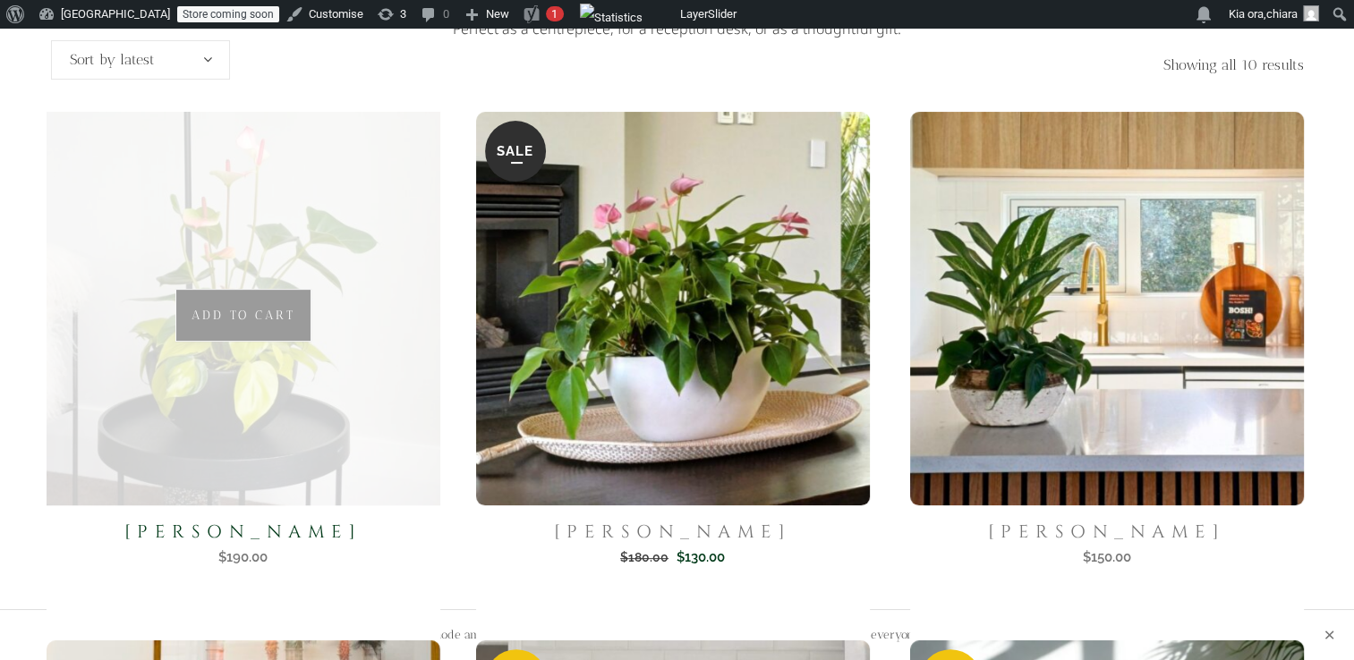
click at [264, 361] on img at bounding box center [242, 308] width 405 height 405
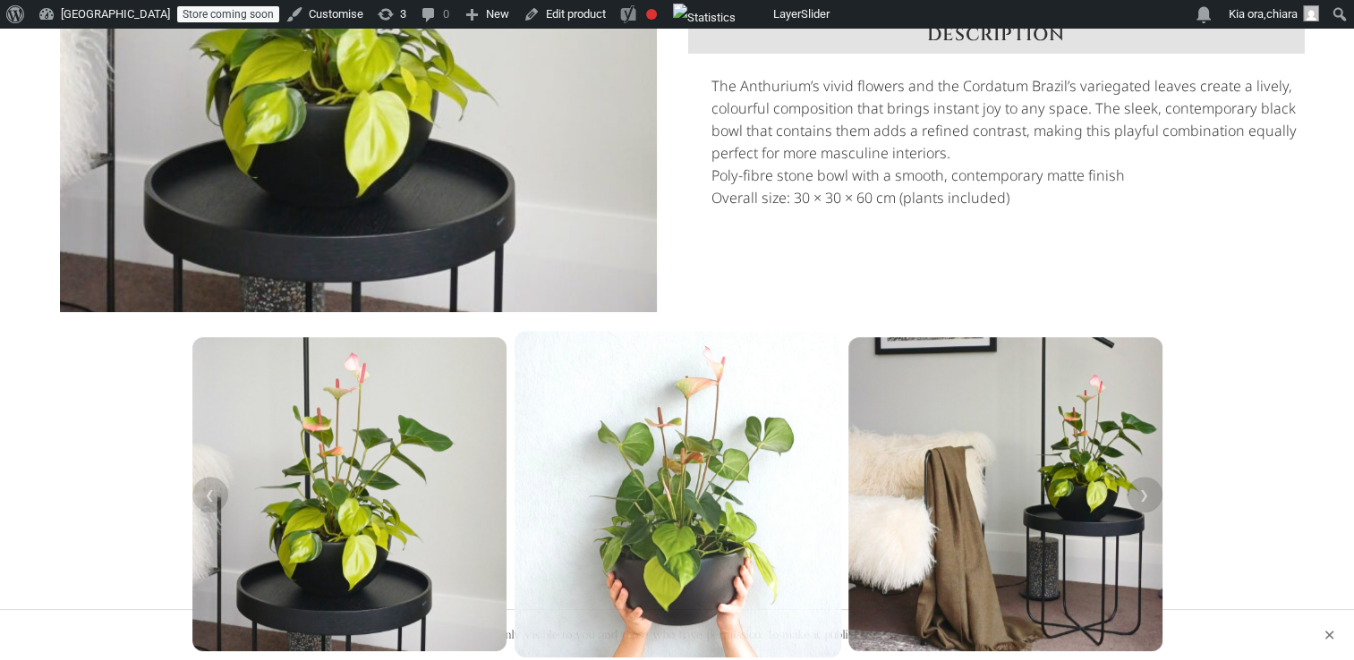
scroll to position [549, 0]
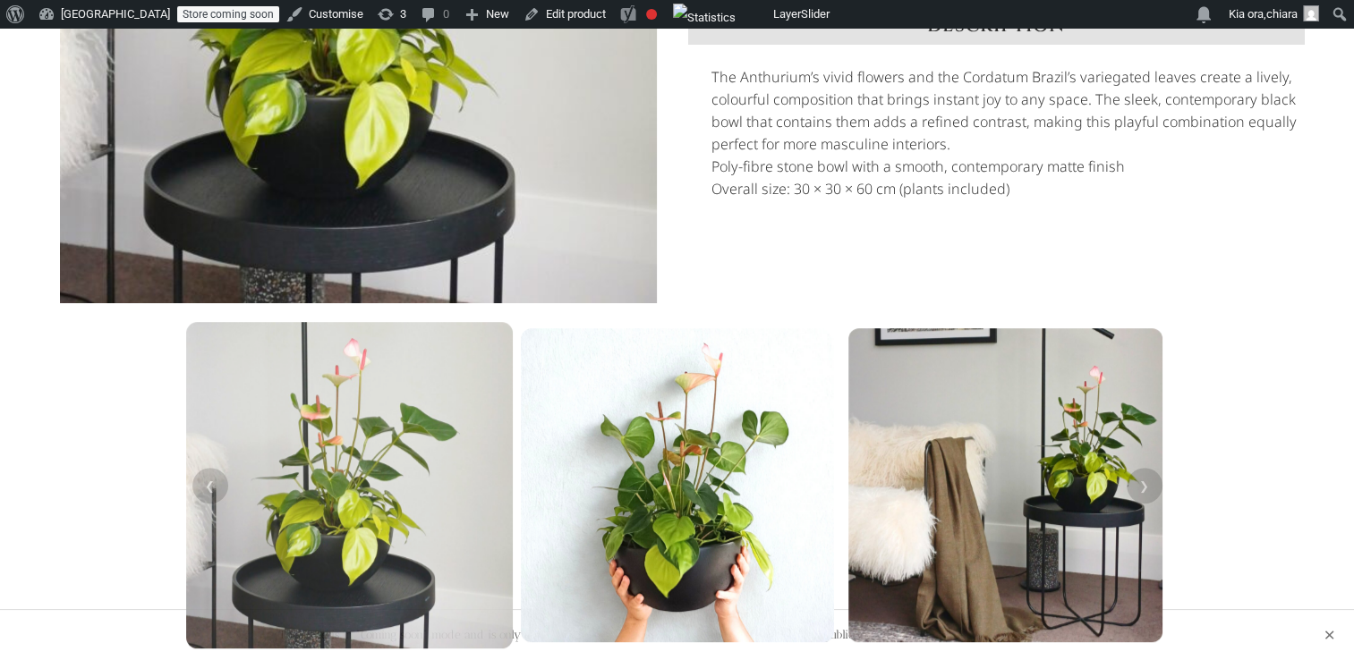
click at [404, 485] on img at bounding box center [348, 485] width 327 height 327
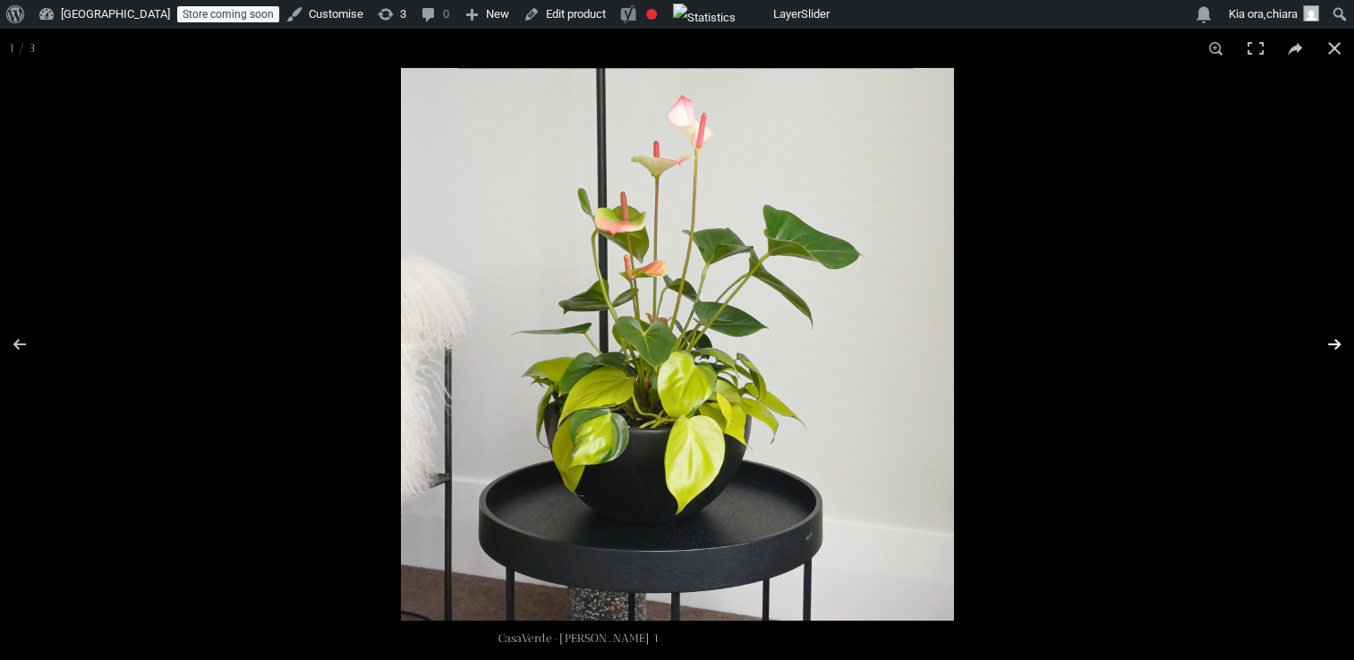
click at [1325, 344] on button "Next (arrow right)" at bounding box center [1322, 344] width 63 height 89
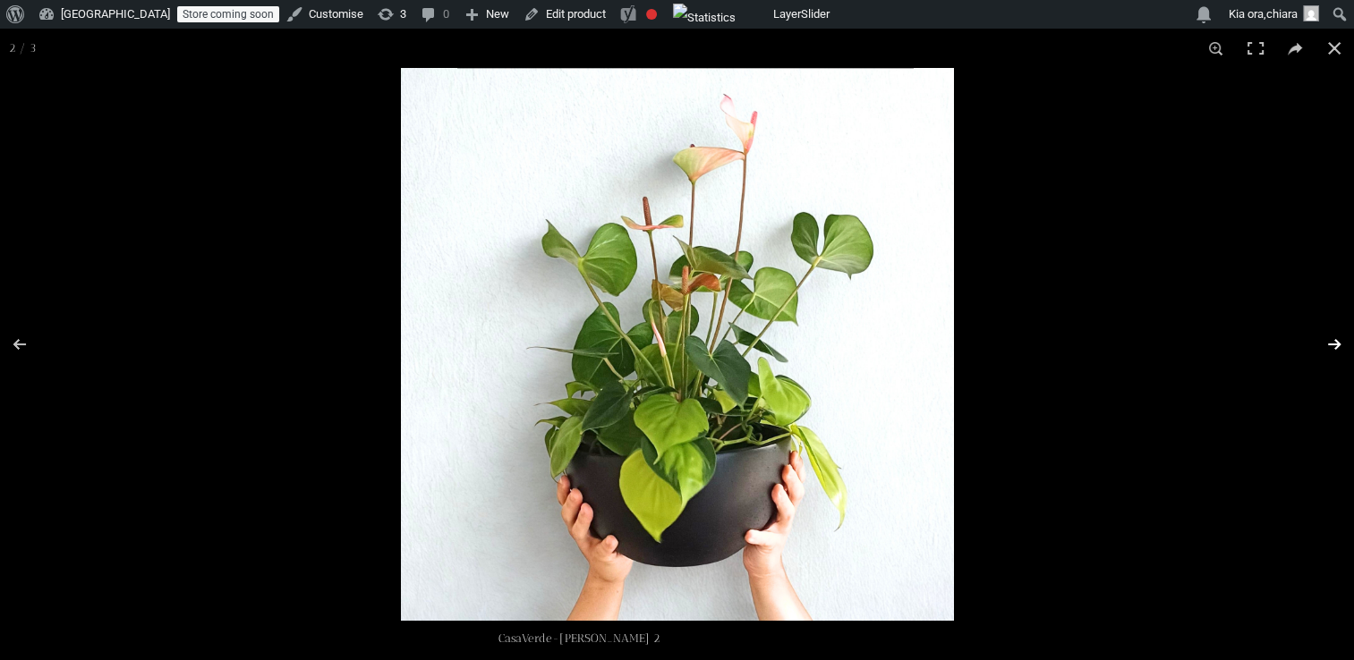
click at [1325, 344] on button "Next (arrow right)" at bounding box center [1322, 344] width 63 height 89
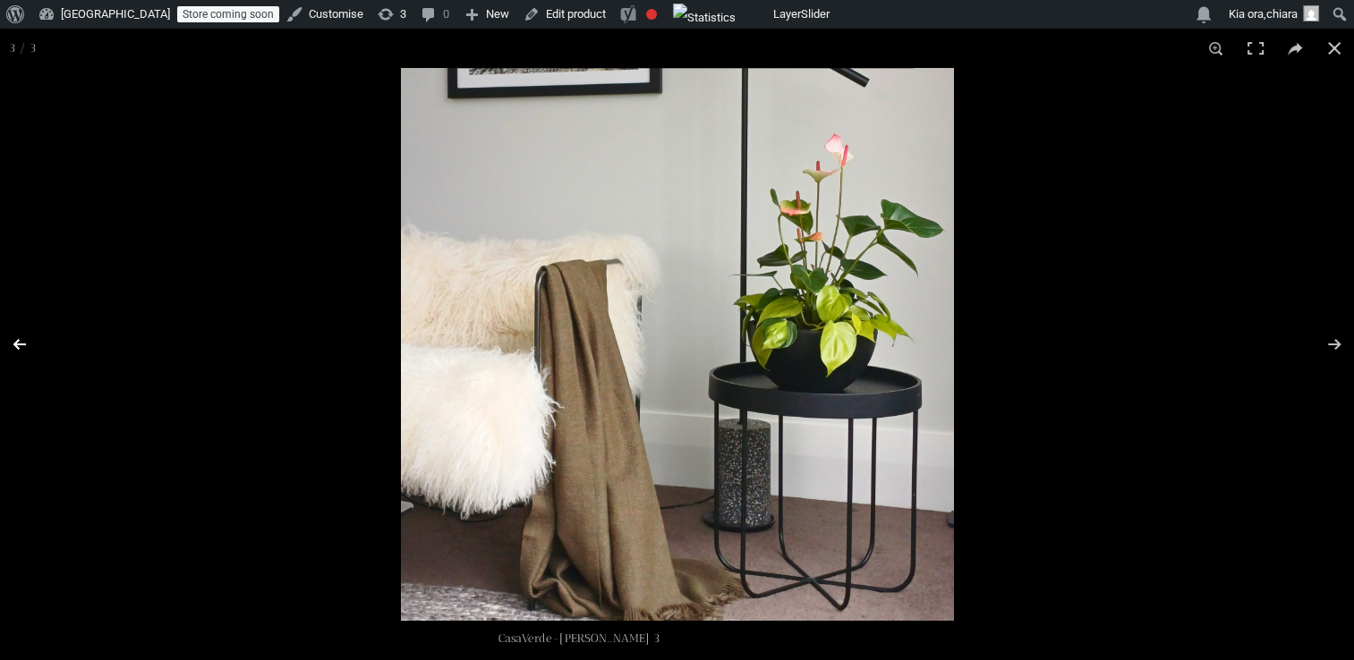
click at [29, 349] on button "Previous (arrow left)" at bounding box center [31, 344] width 63 height 89
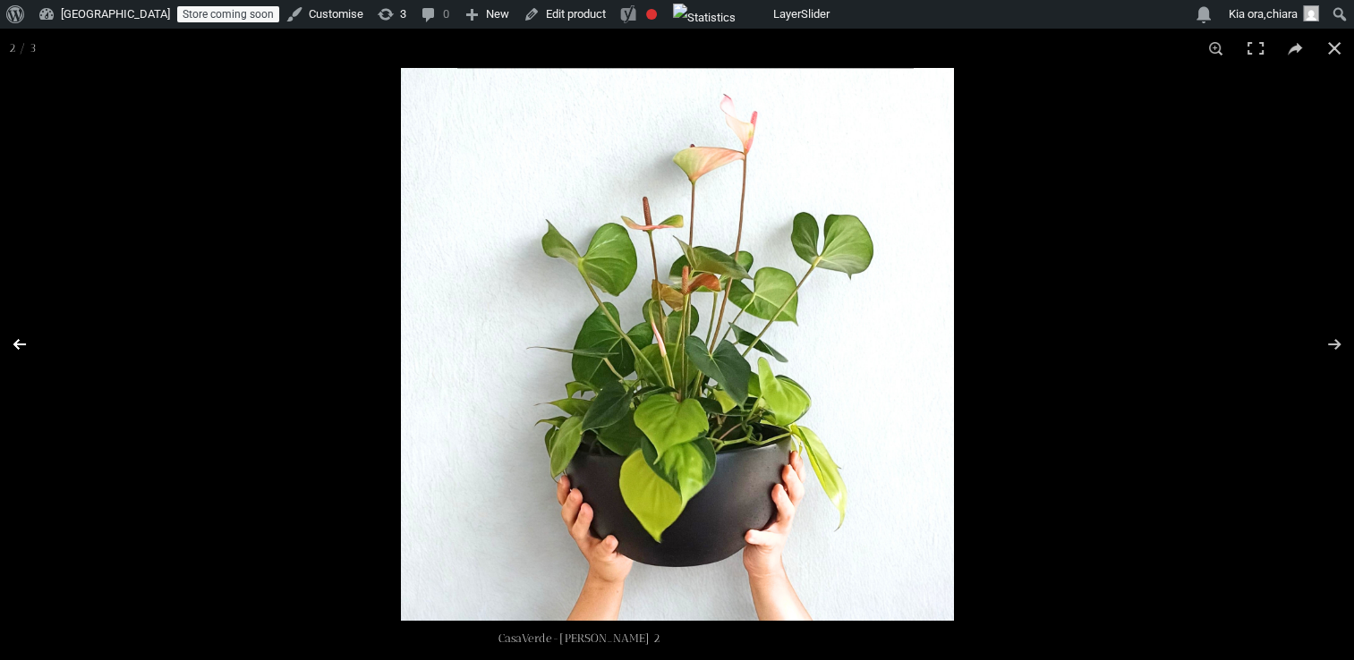
click at [29, 349] on button "Previous (arrow left)" at bounding box center [31, 344] width 63 height 89
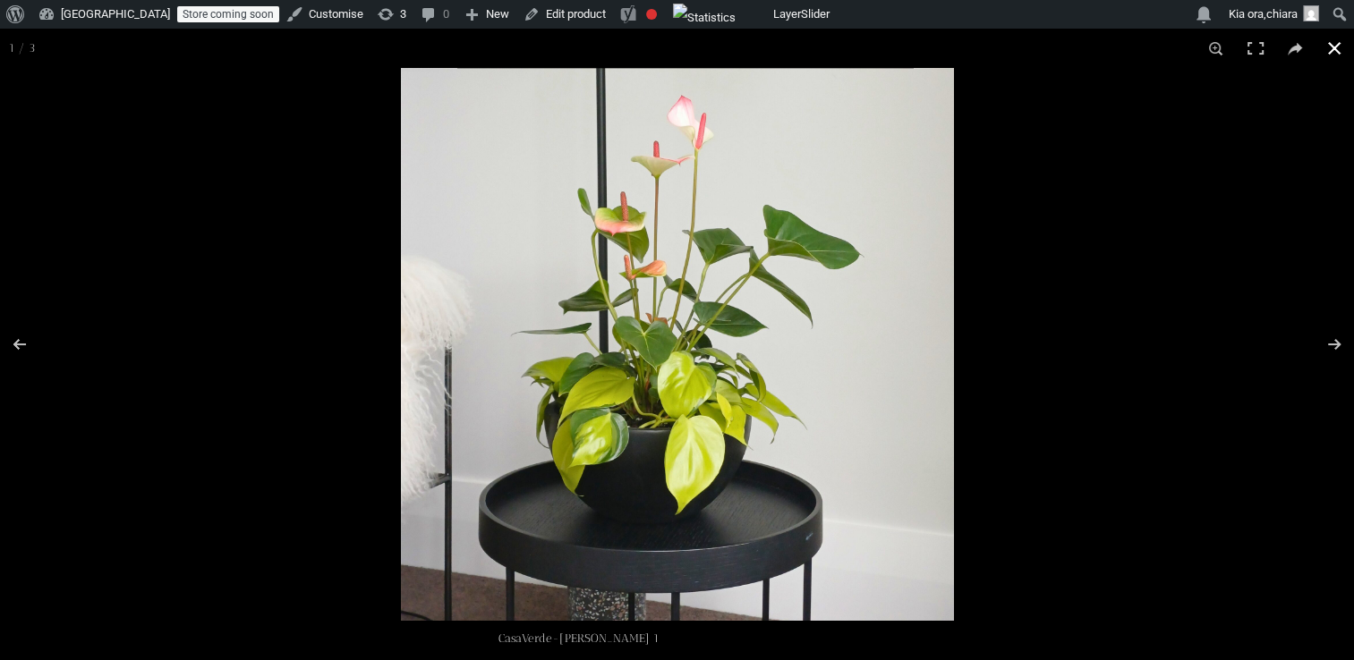
click at [1337, 52] on button "Close (Esc)" at bounding box center [1333, 48] width 39 height 39
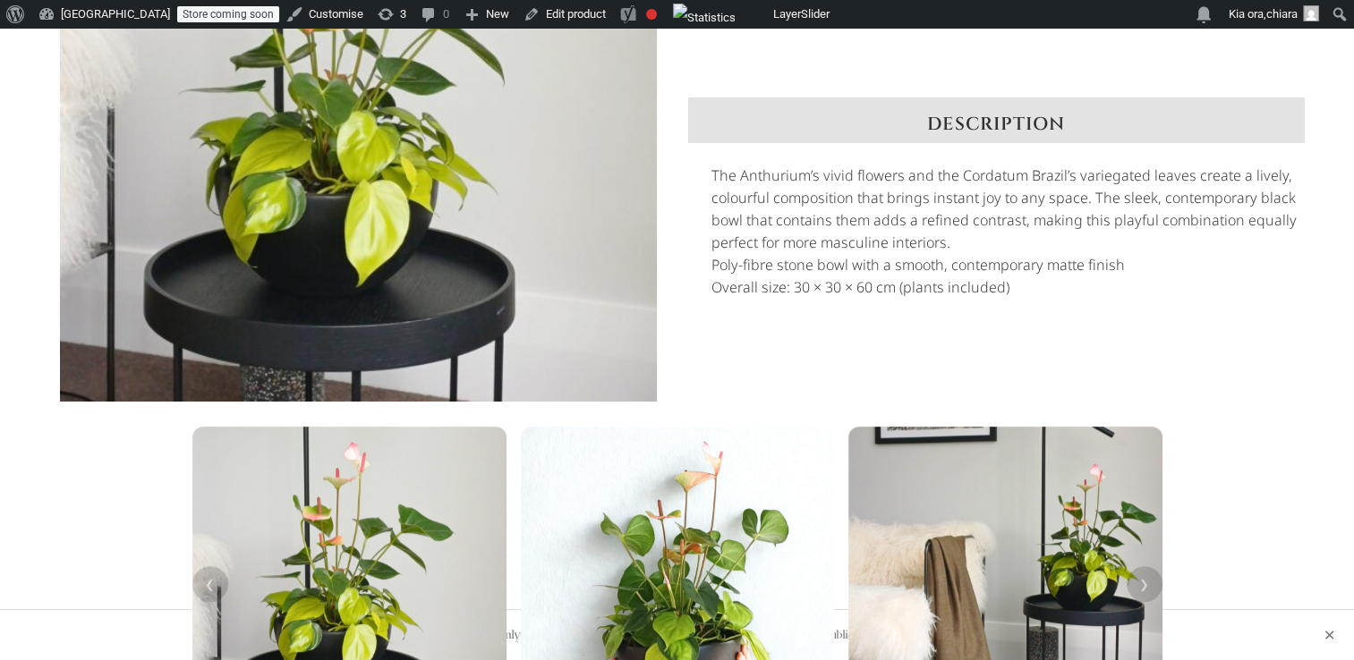
scroll to position [433, 0]
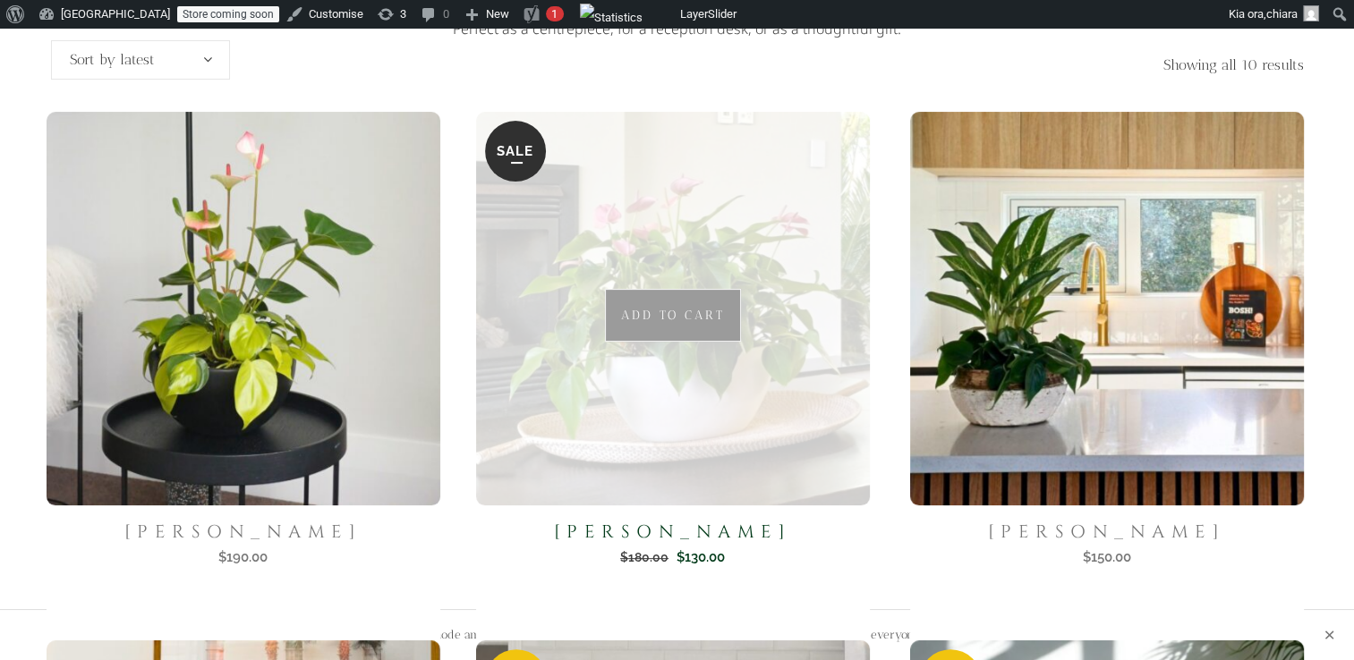
scroll to position [400, 0]
click at [705, 386] on img at bounding box center [672, 308] width 405 height 405
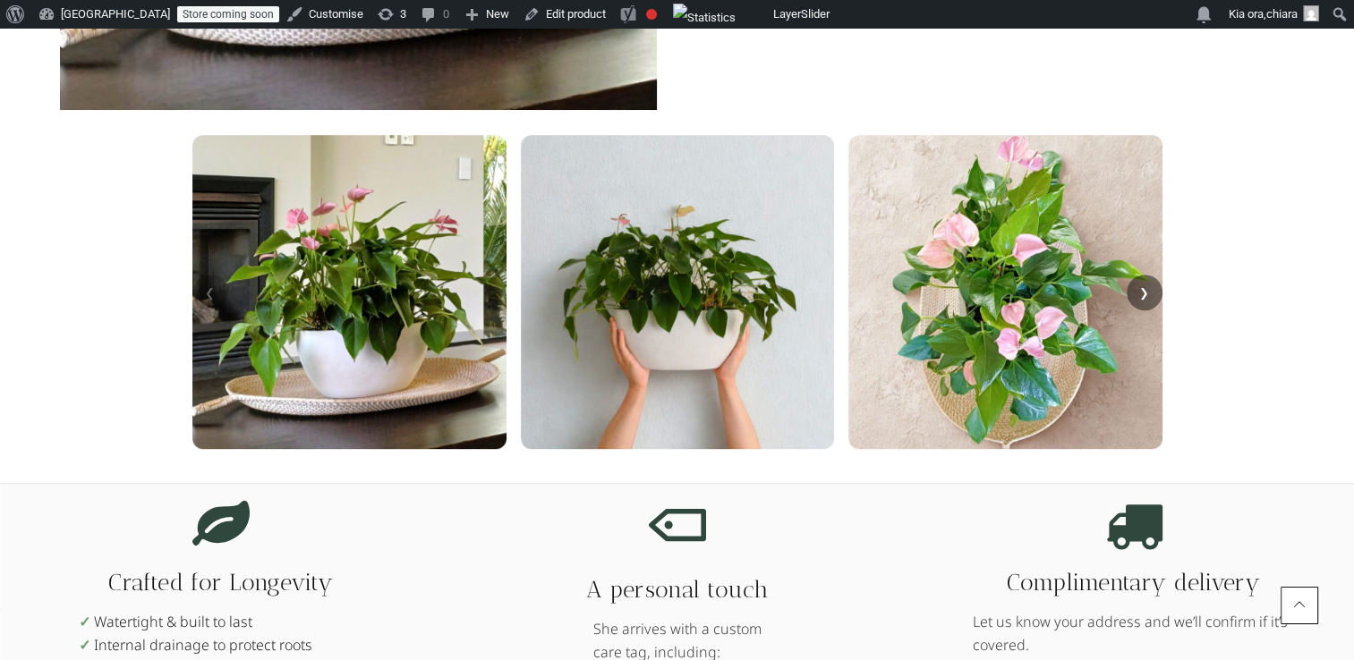
scroll to position [775, 0]
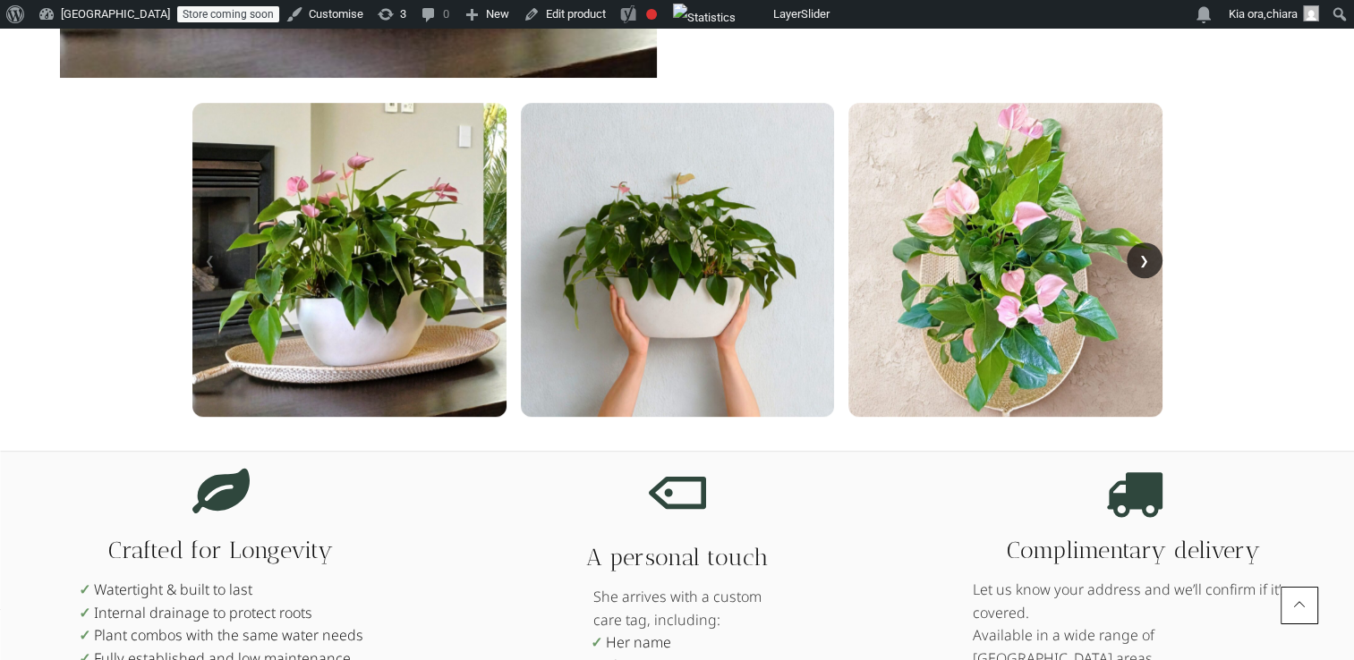
click at [1141, 258] on button "❯" at bounding box center [1144, 260] width 36 height 36
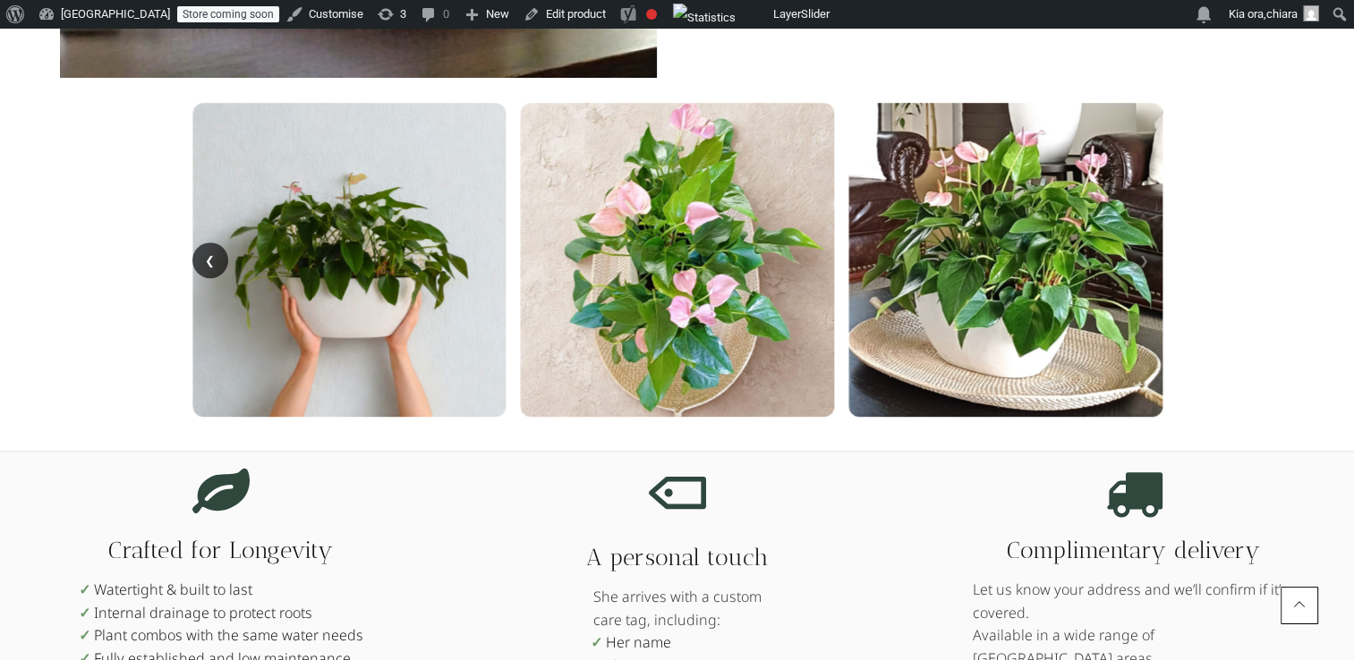
click at [218, 263] on button "❮" at bounding box center [210, 260] width 36 height 36
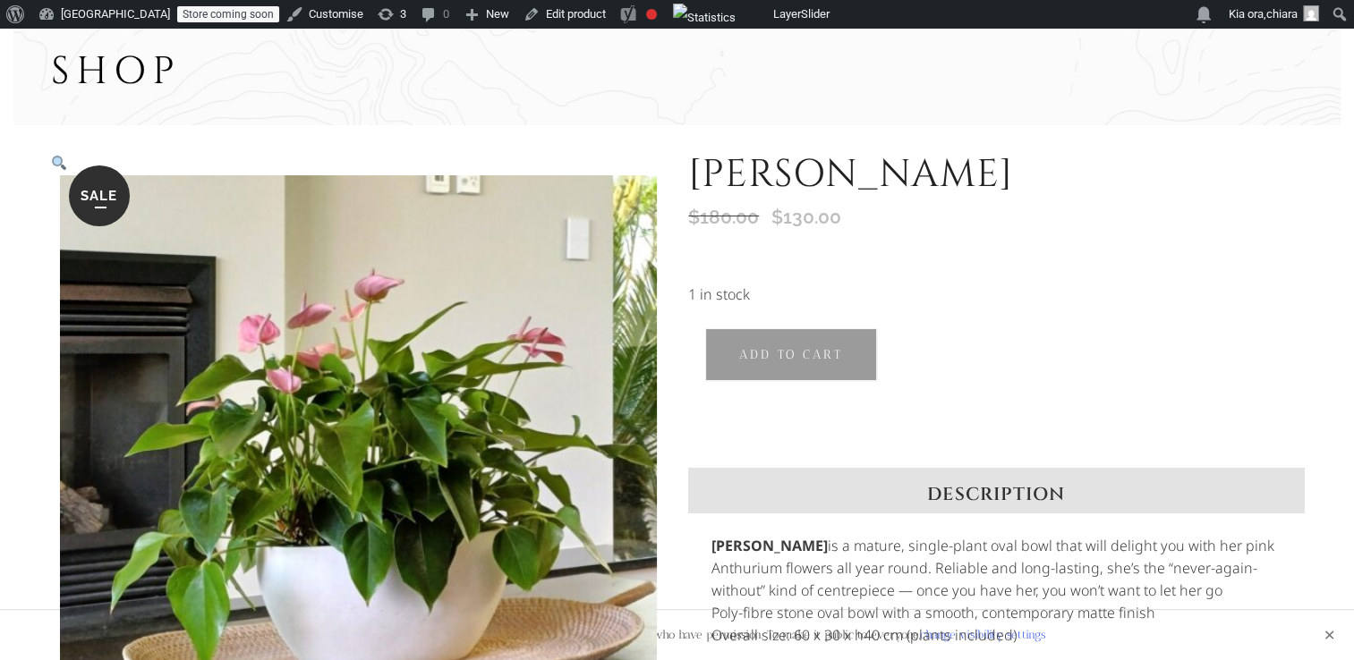
scroll to position [59, 0]
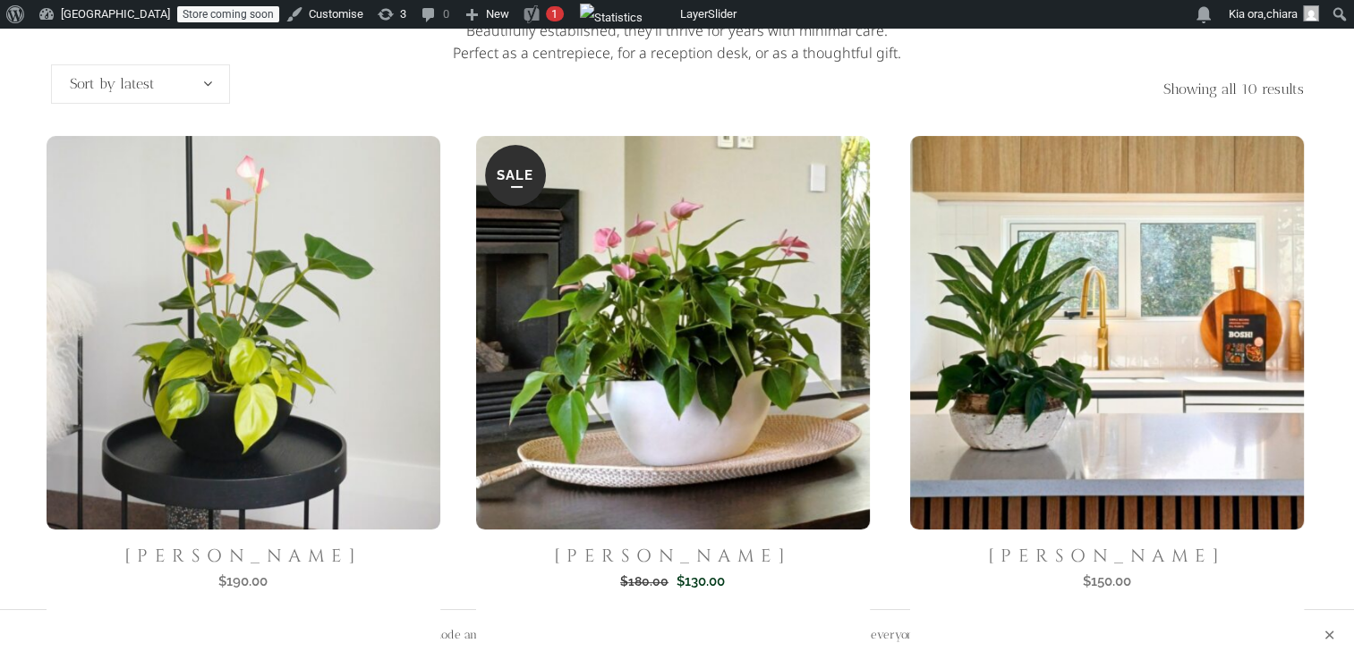
scroll to position [379, 0]
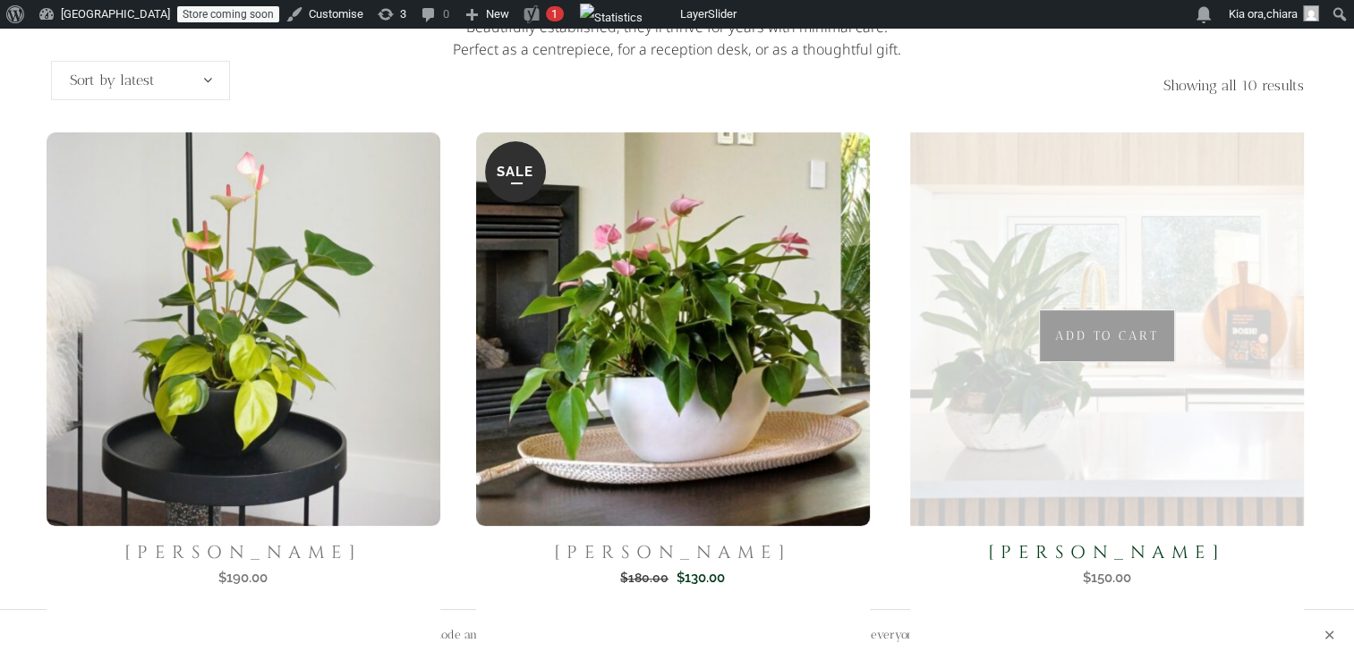
click at [1102, 406] on img at bounding box center [1106, 328] width 405 height 405
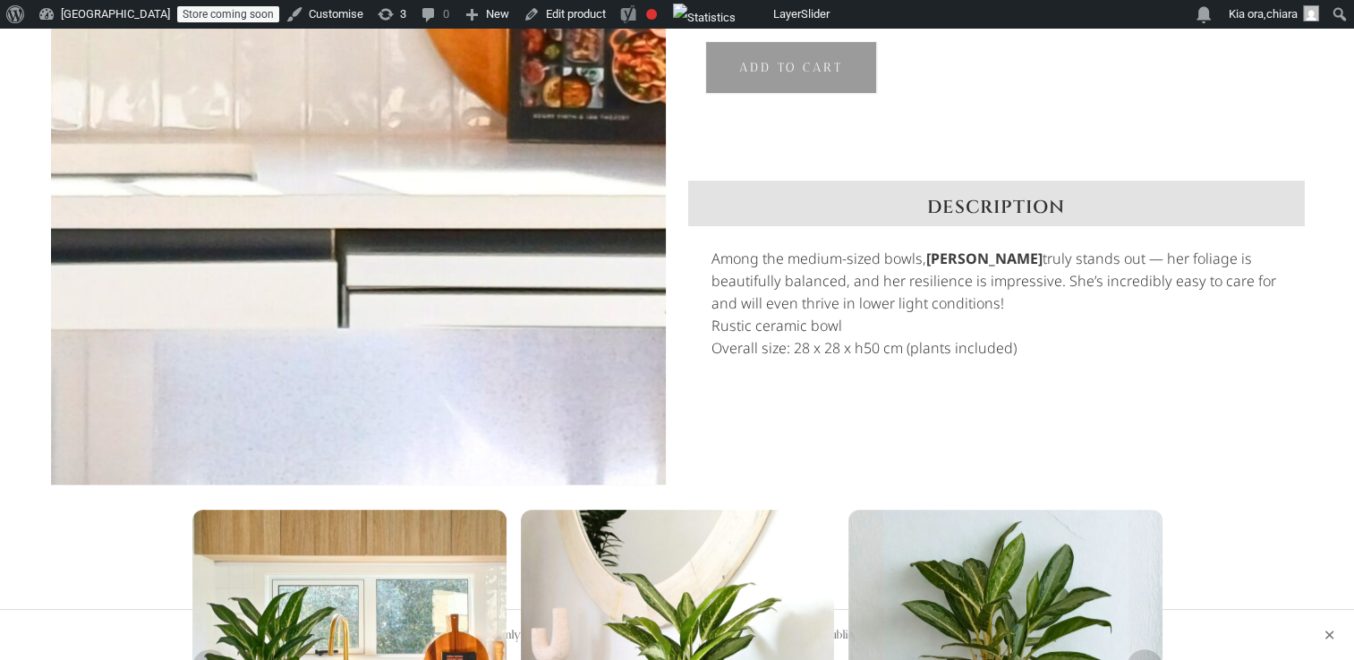
scroll to position [358, 0]
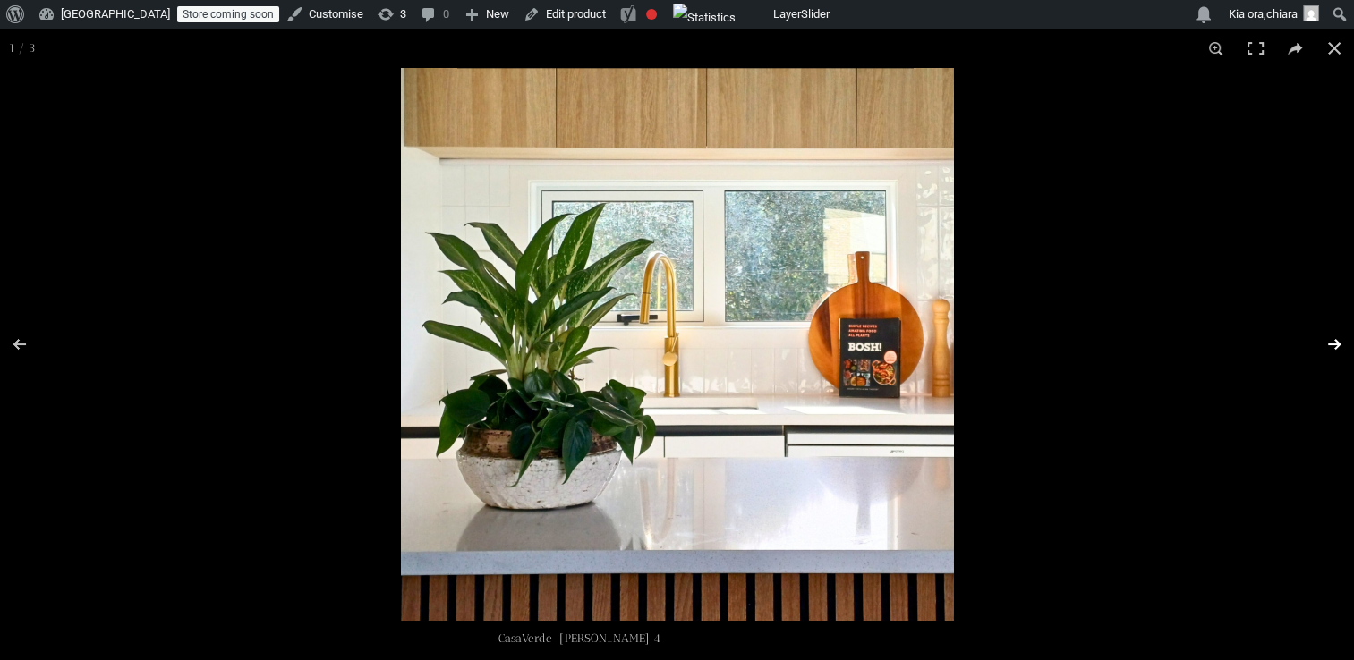
click at [1328, 340] on button "Next (arrow right)" at bounding box center [1322, 344] width 63 height 89
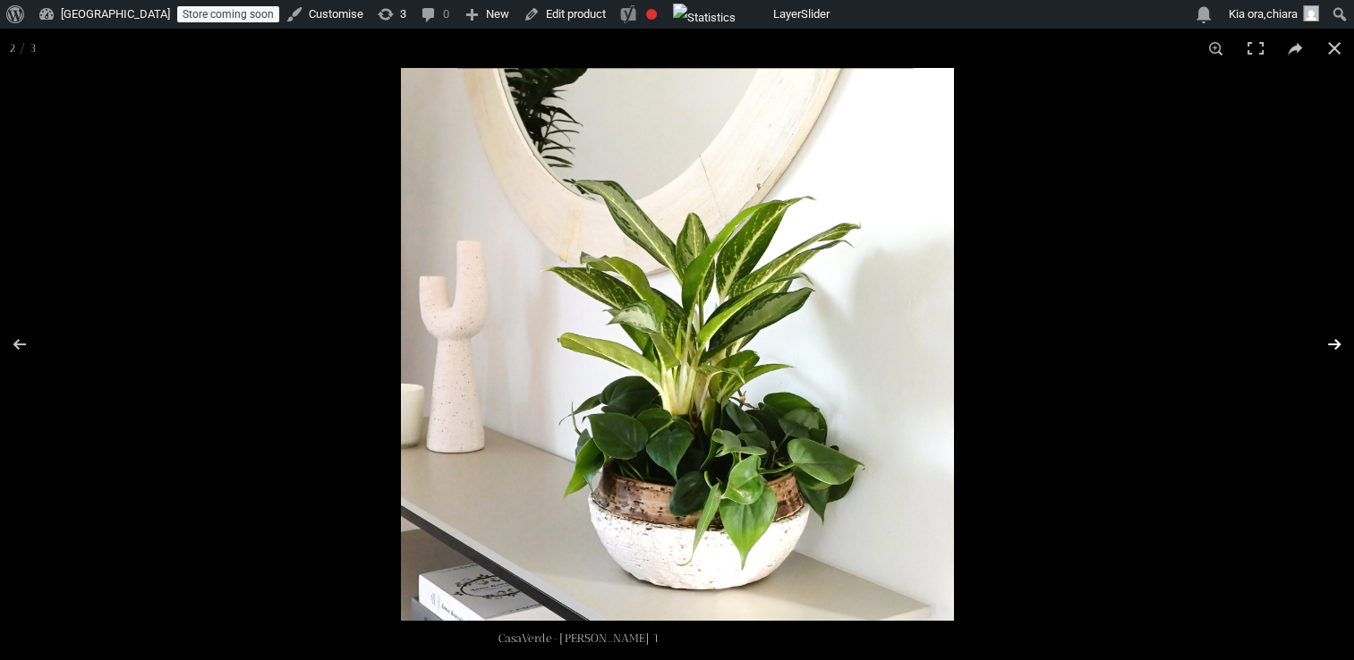
click at [1328, 340] on button "Next (arrow right)" at bounding box center [1322, 344] width 63 height 89
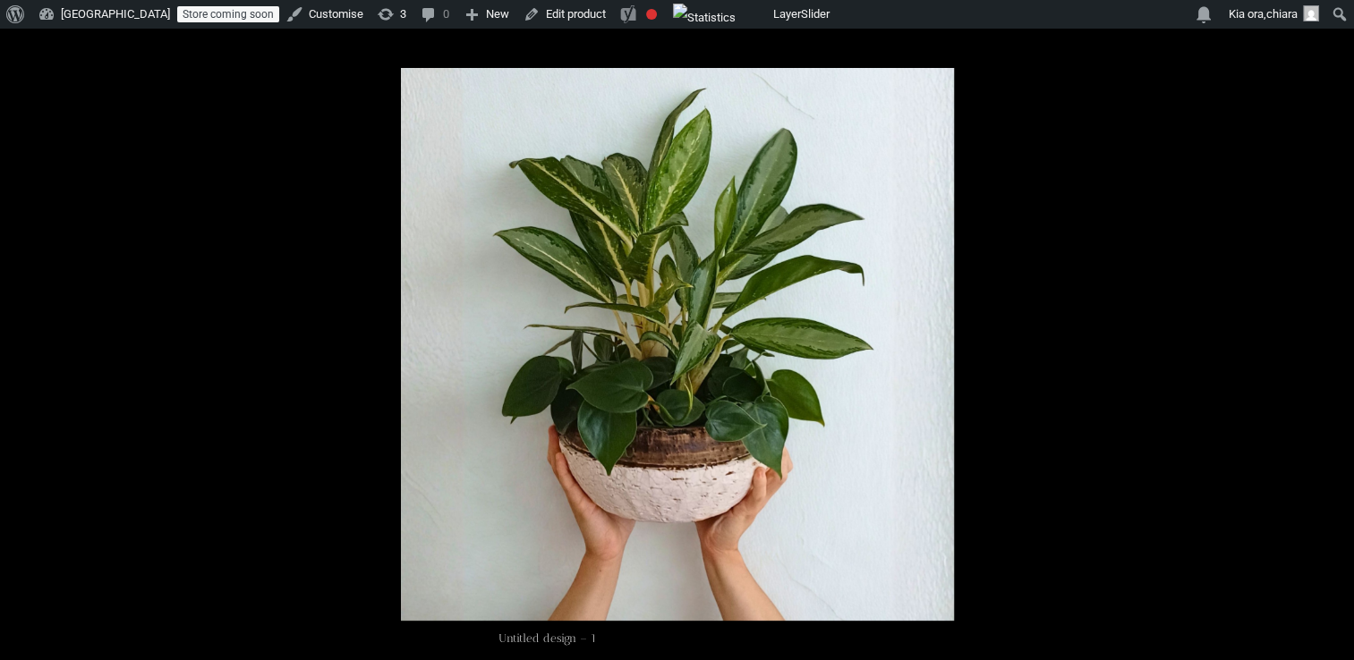
click at [1338, 52] on button "Close (Esc)" at bounding box center [1333, 48] width 39 height 39
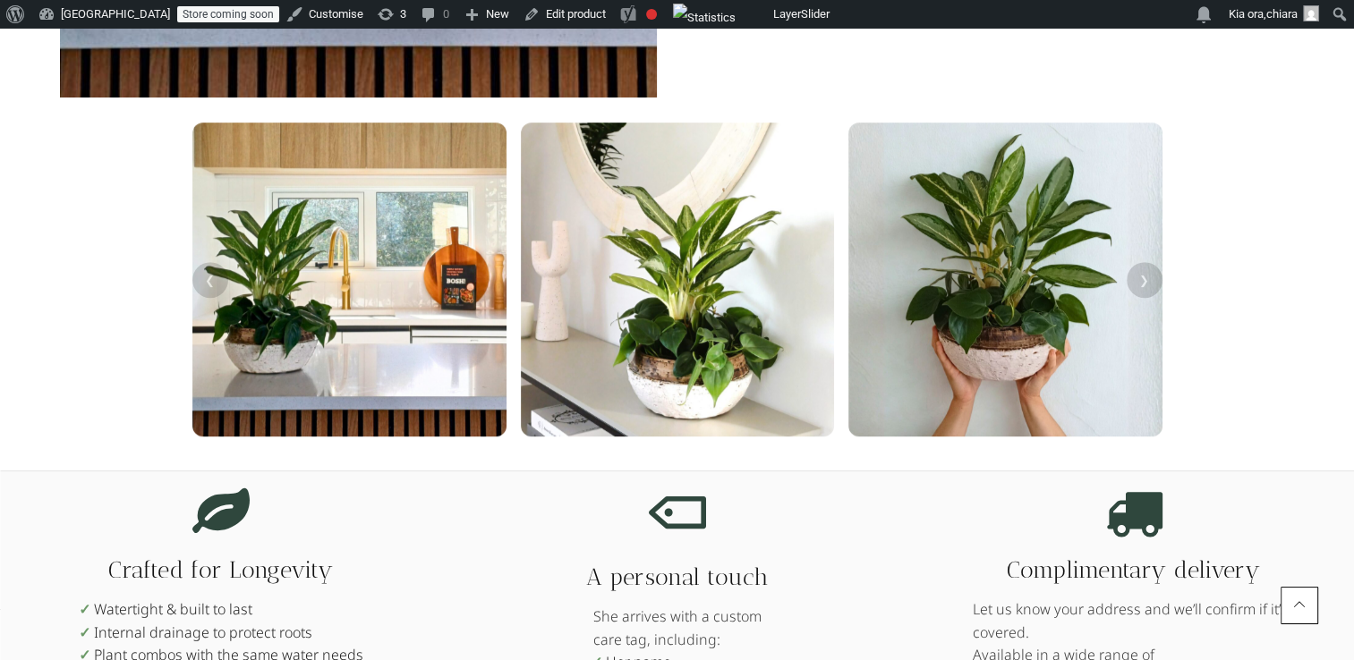
scroll to position [757, 0]
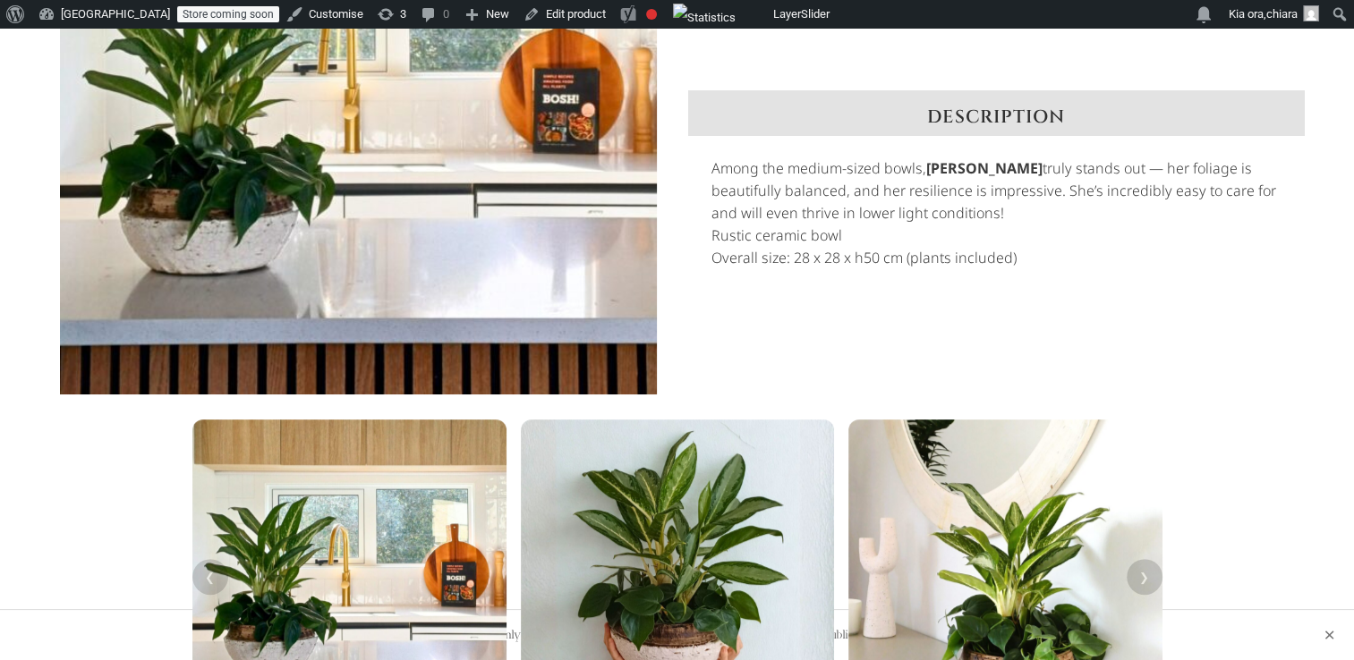
scroll to position [488, 0]
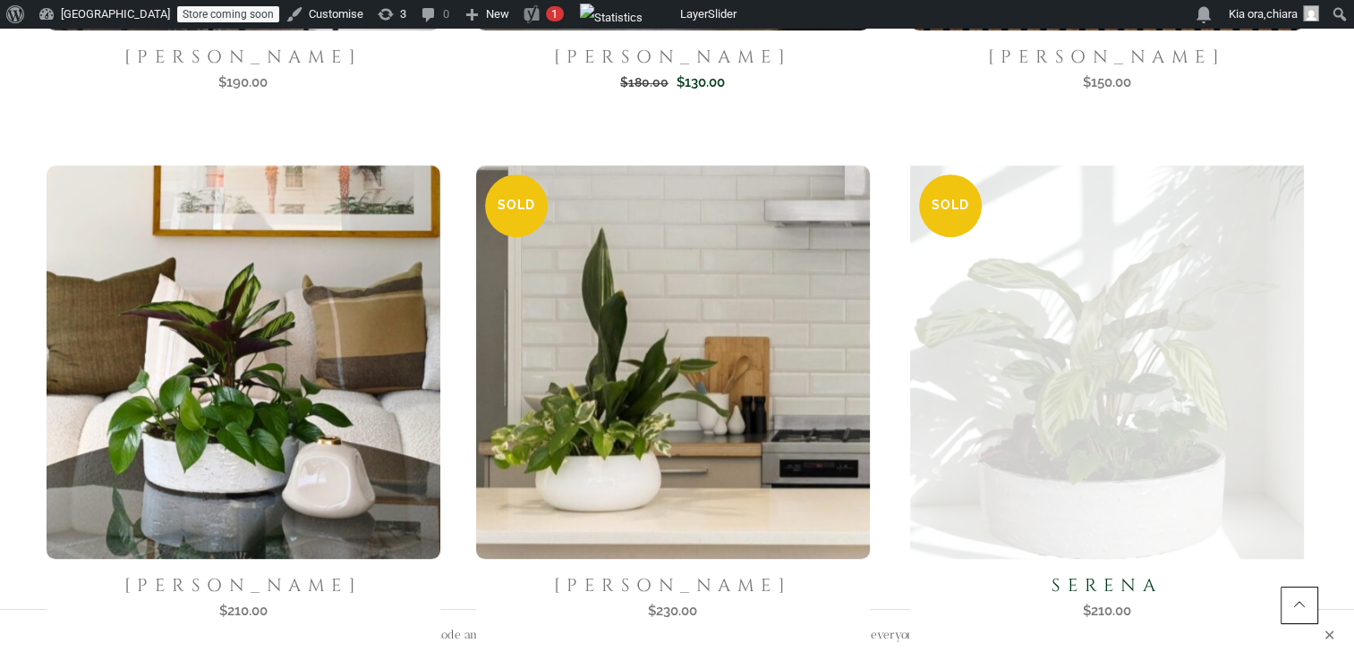
scroll to position [858, 0]
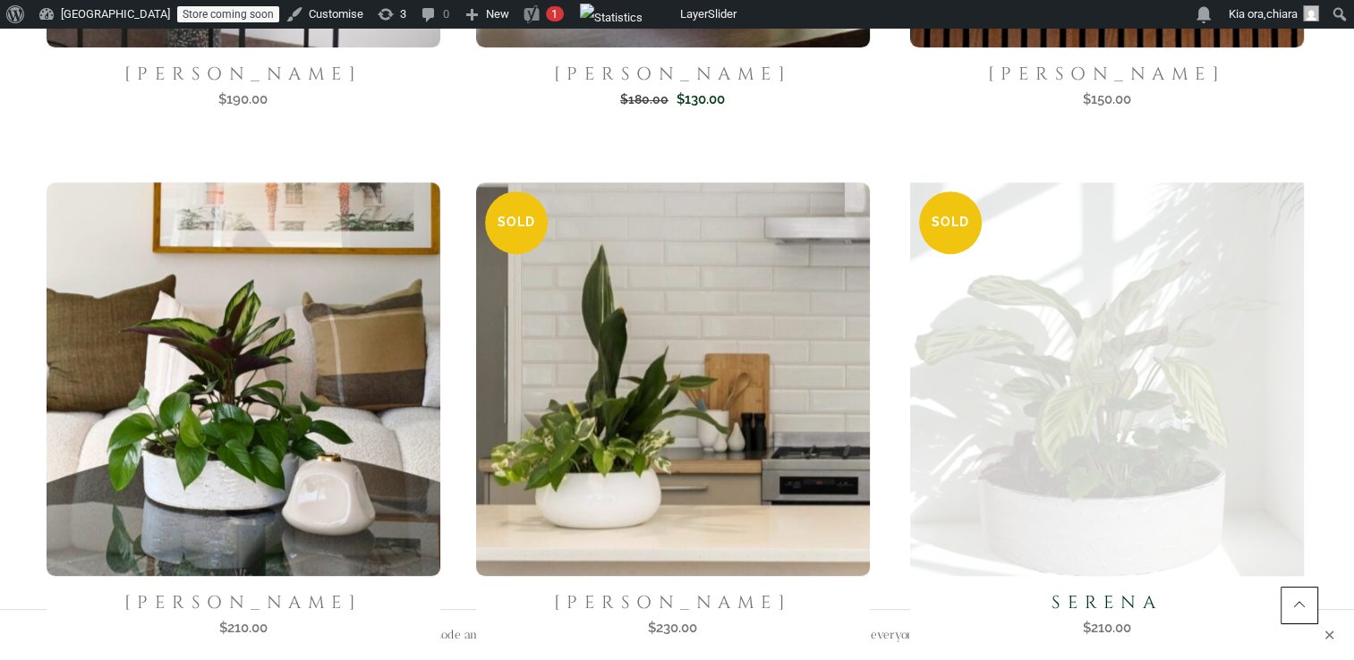
click at [1069, 387] on img at bounding box center [1106, 378] width 405 height 405
